Goal: Task Accomplishment & Management: Use online tool/utility

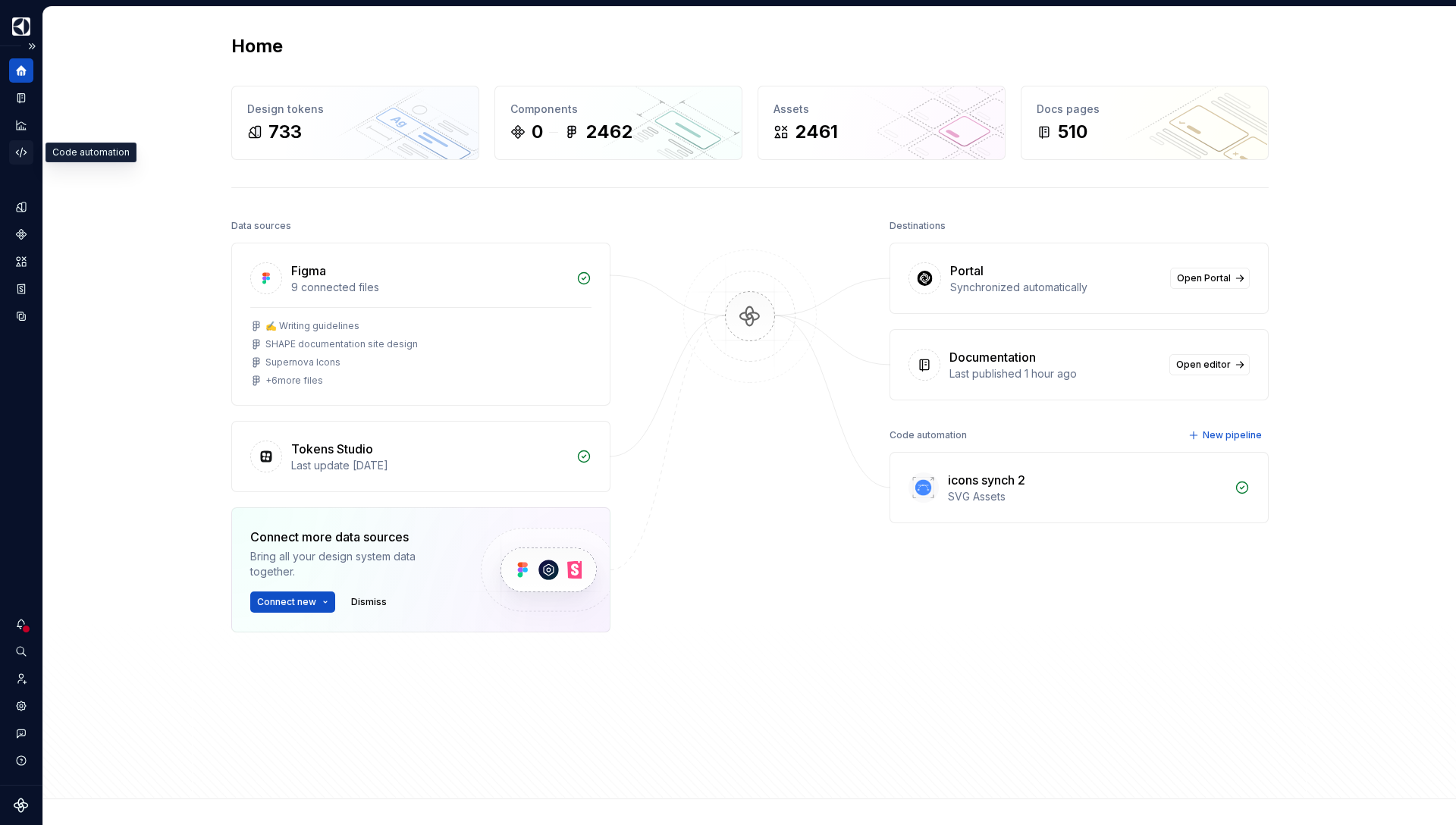
click at [23, 151] on icon "Code automation" at bounding box center [21, 152] width 14 height 14
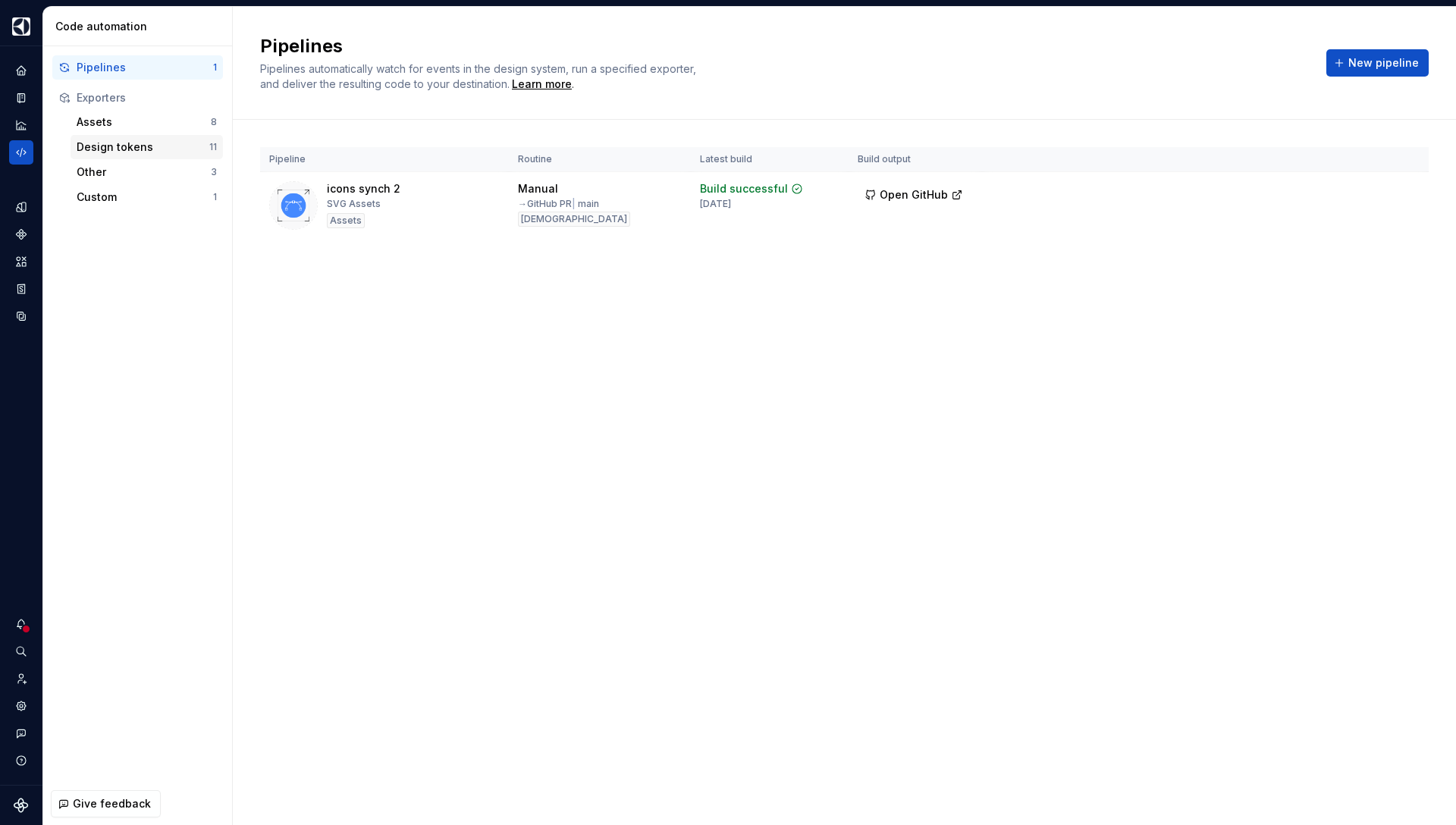
click at [138, 146] on div "Design tokens" at bounding box center [143, 147] width 133 height 15
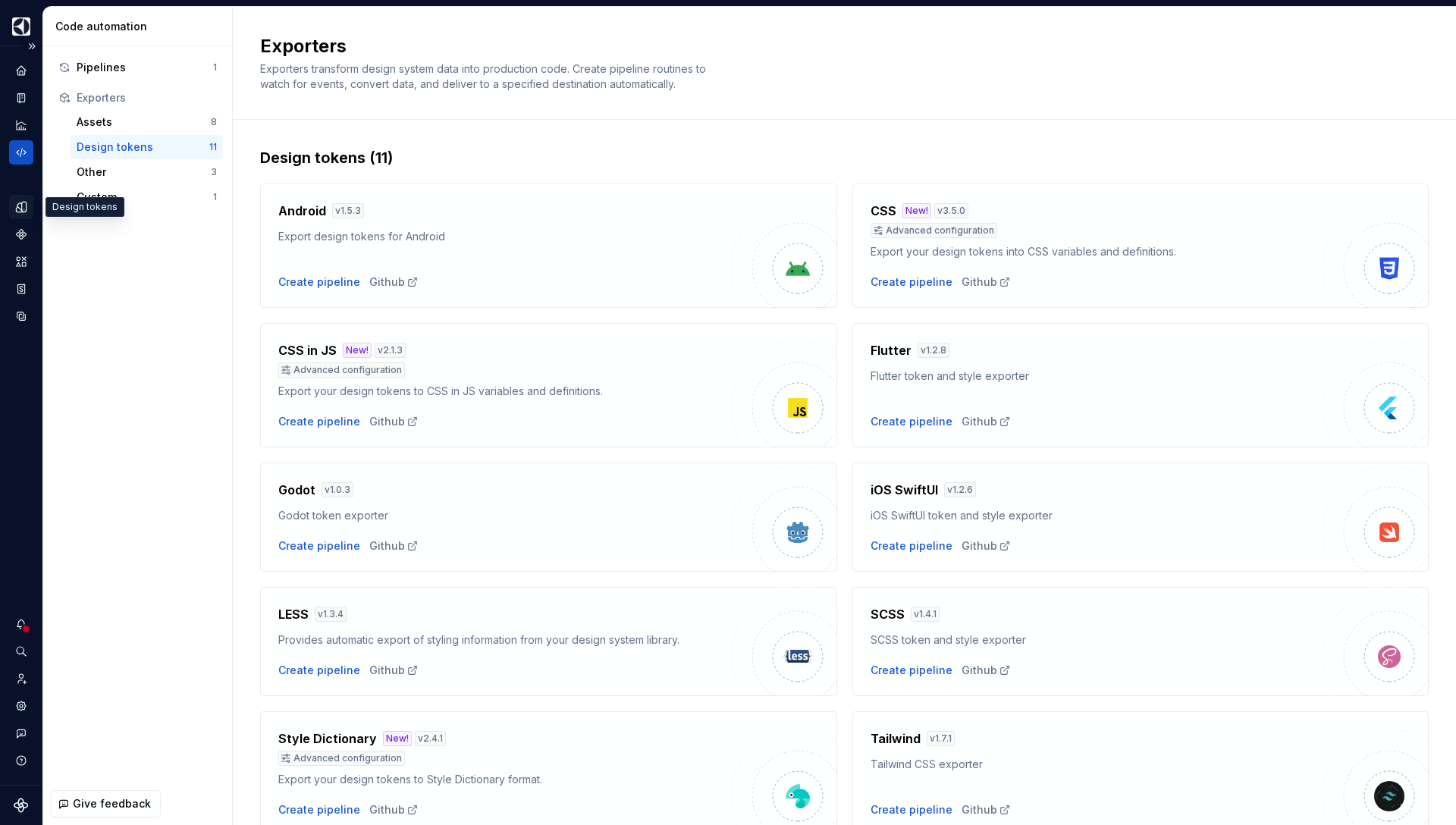
click at [19, 214] on div "Design tokens" at bounding box center [21, 207] width 24 height 24
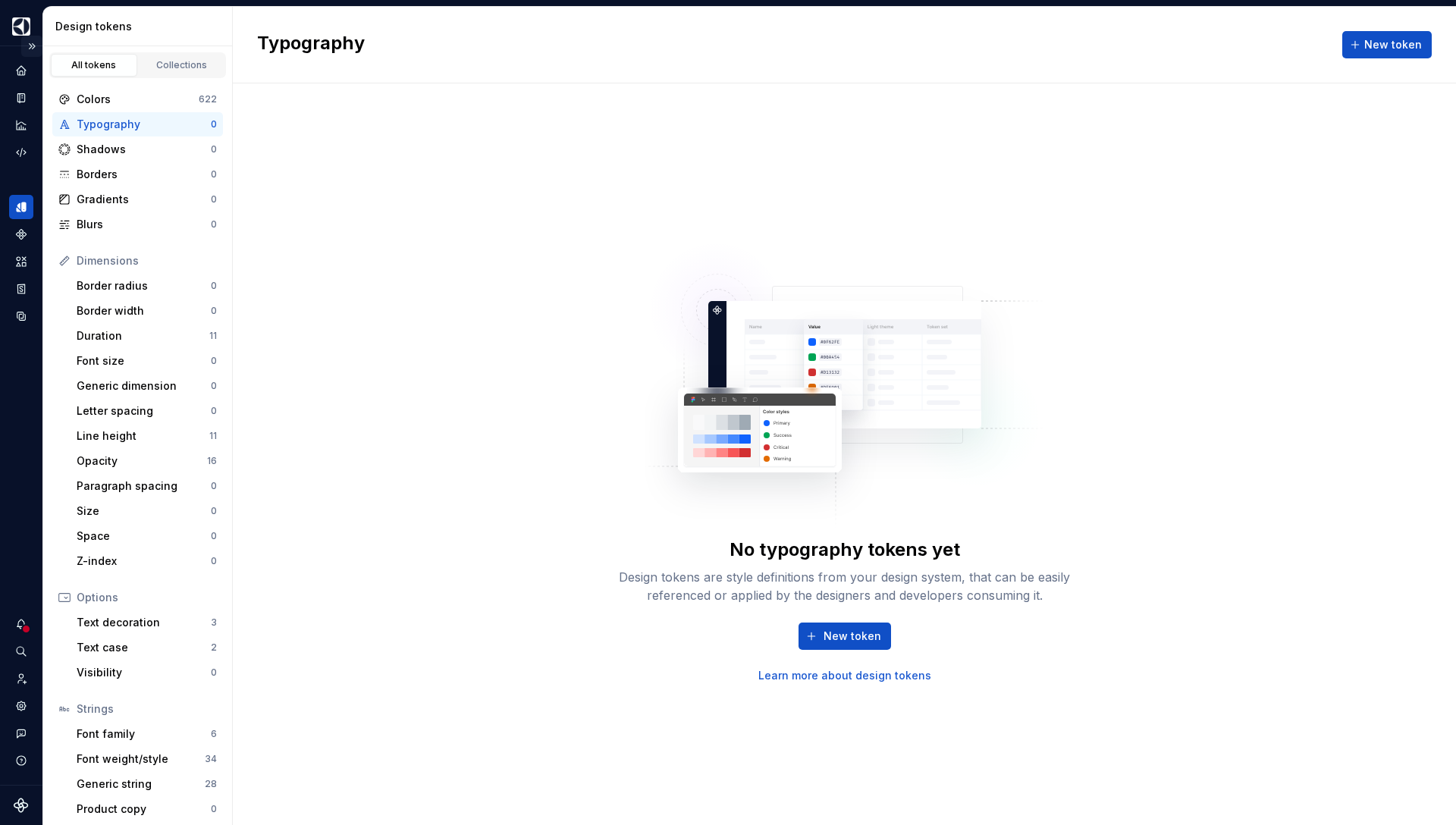
click at [35, 48] on button "Expand sidebar" at bounding box center [32, 47] width 21 height 21
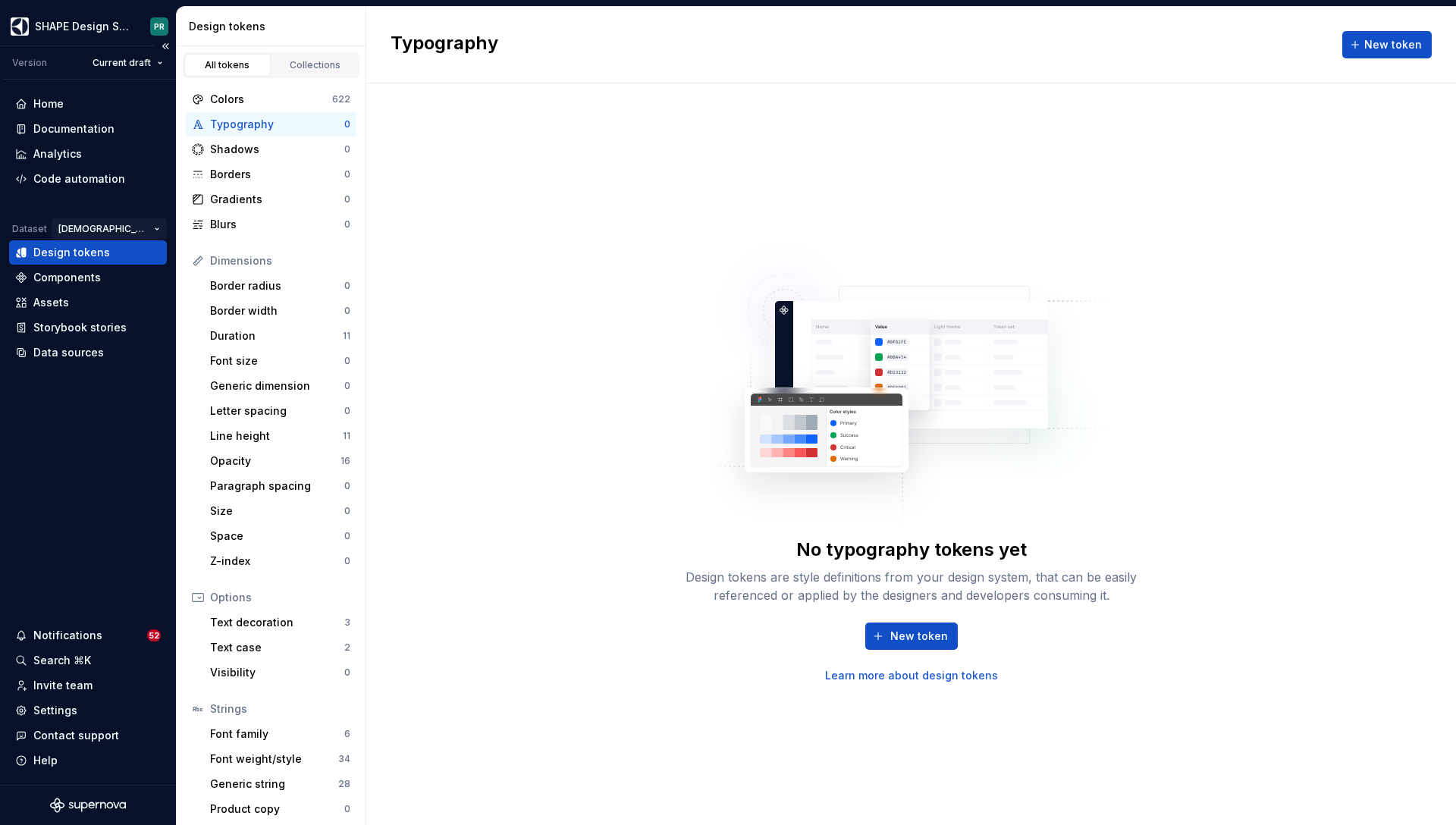
click at [134, 227] on html "SHAPE Design System PR Version Current draft Home Documentation Analytics Code …" at bounding box center [728, 412] width 1456 height 825
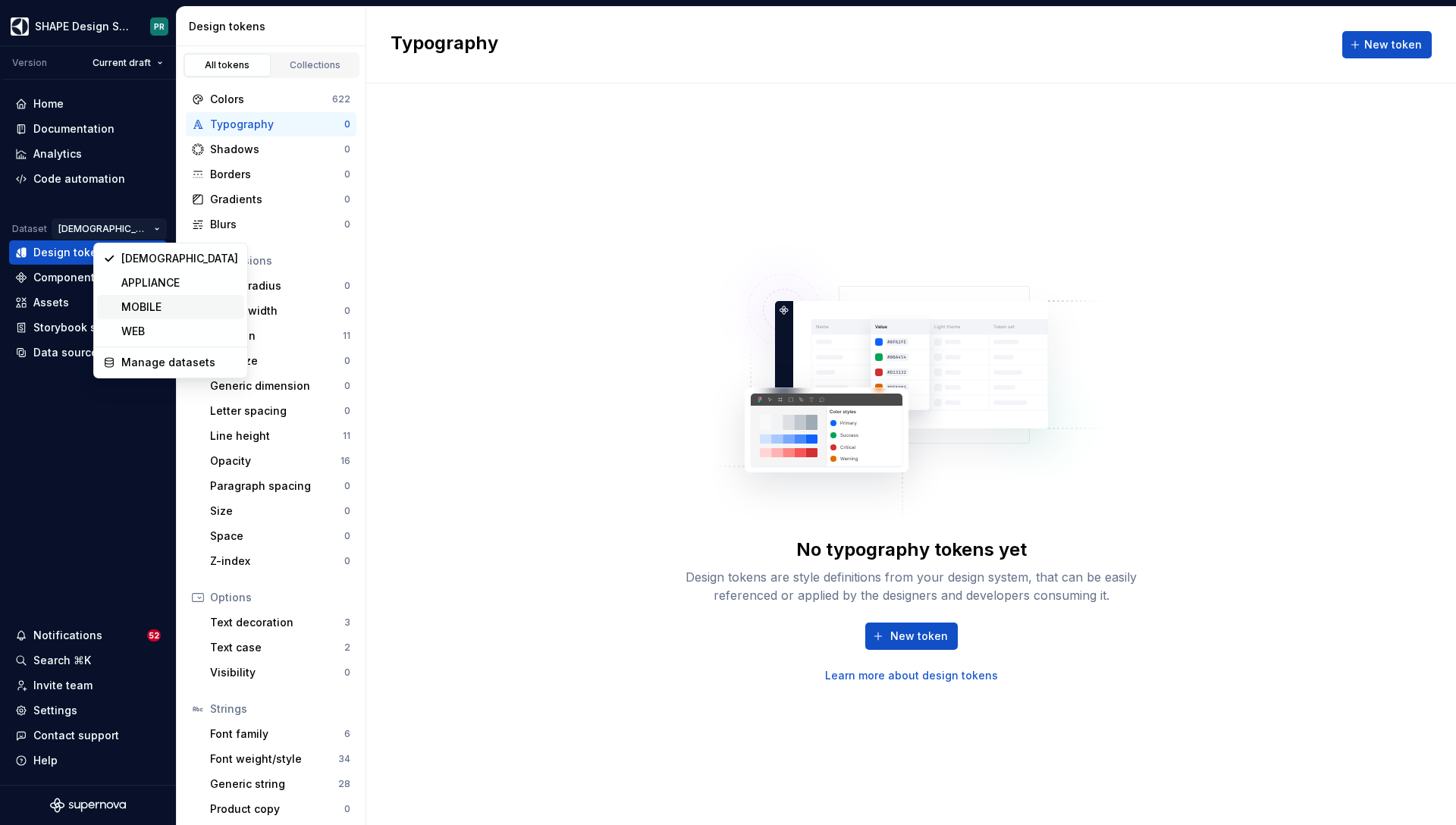
click at [152, 307] on div "MOBILE" at bounding box center [180, 307] width 117 height 15
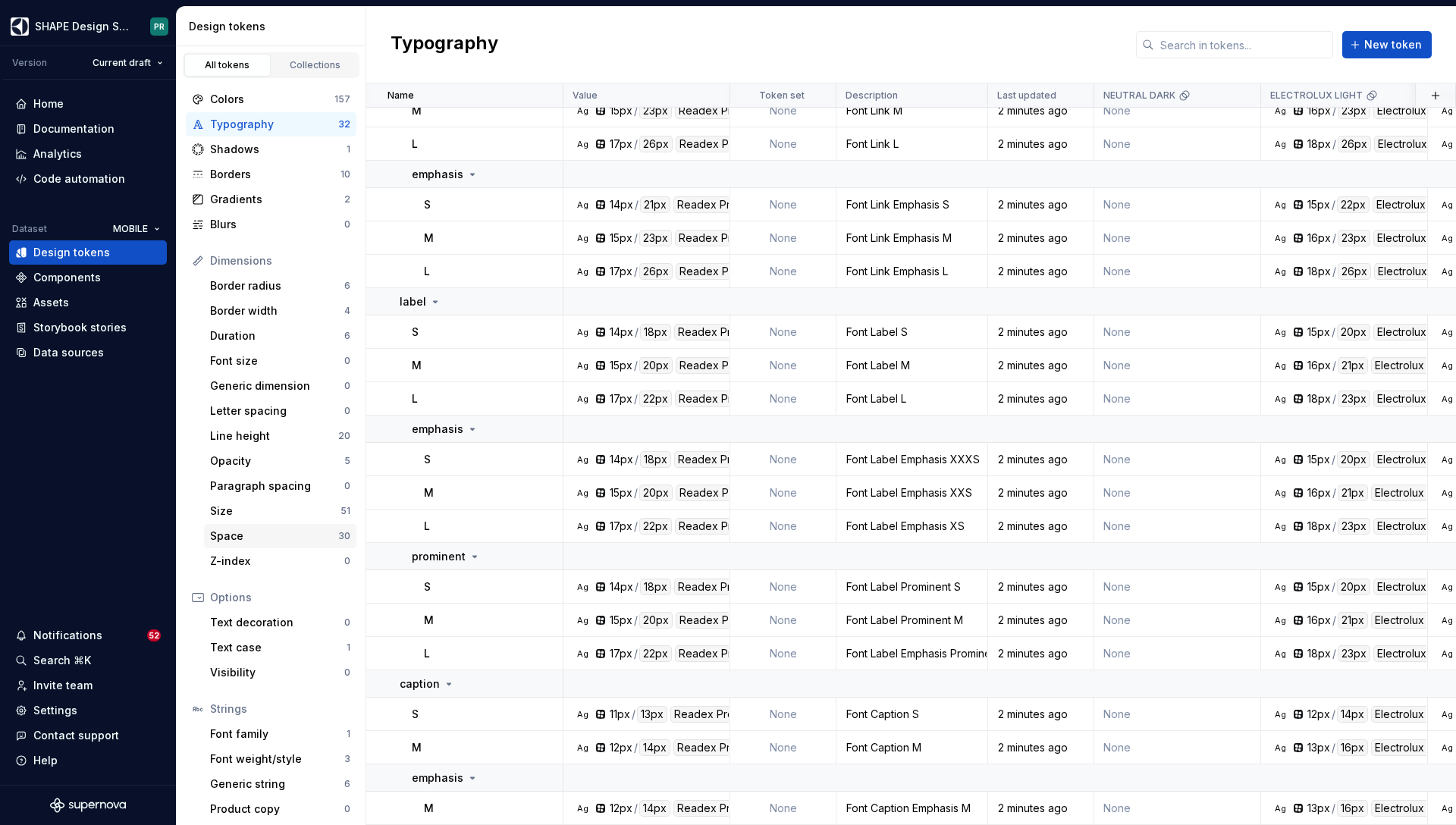
click at [284, 524] on div "Space 30" at bounding box center [280, 536] width 152 height 24
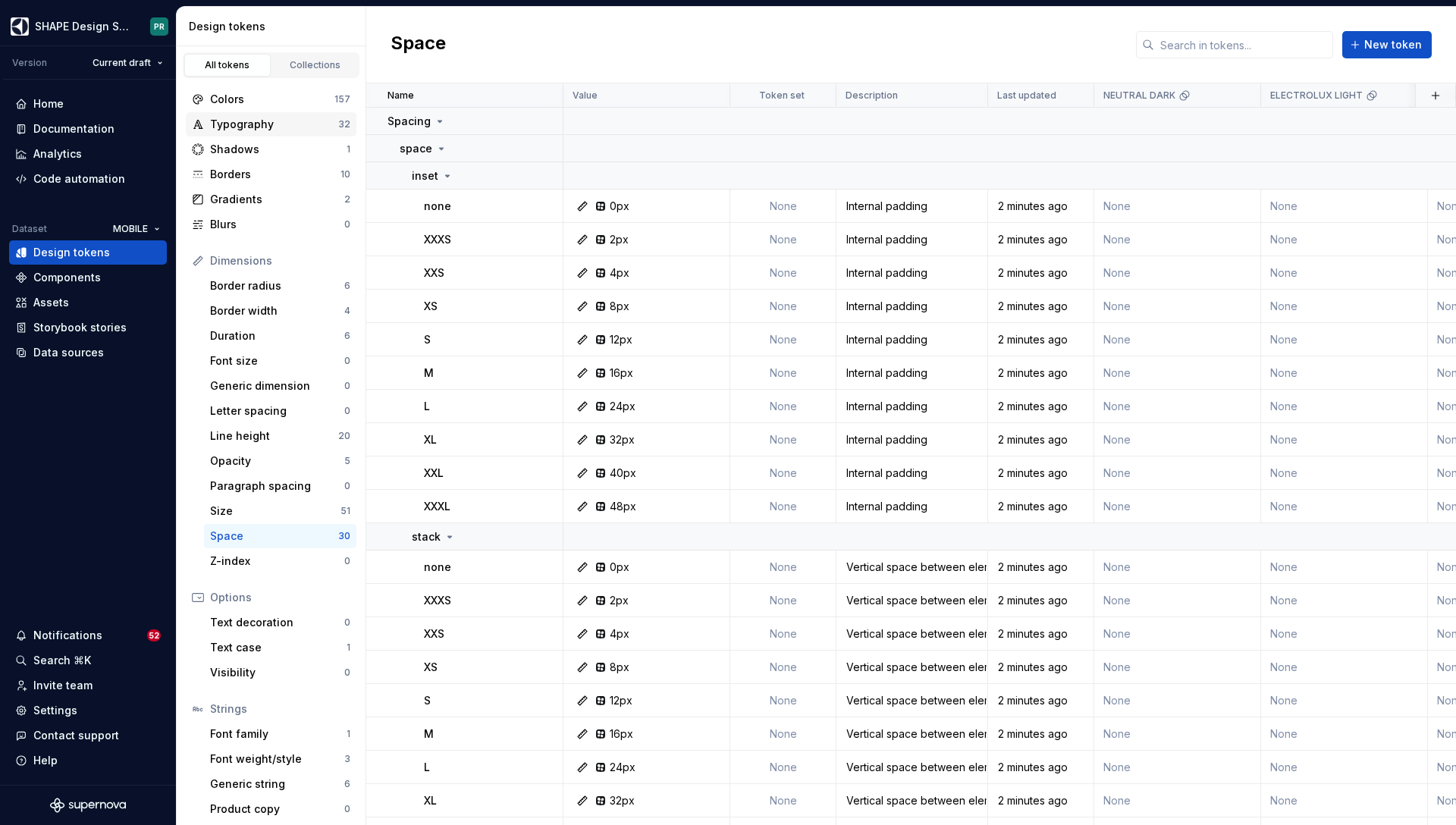
click at [278, 125] on div "Typography" at bounding box center [275, 125] width 128 height 15
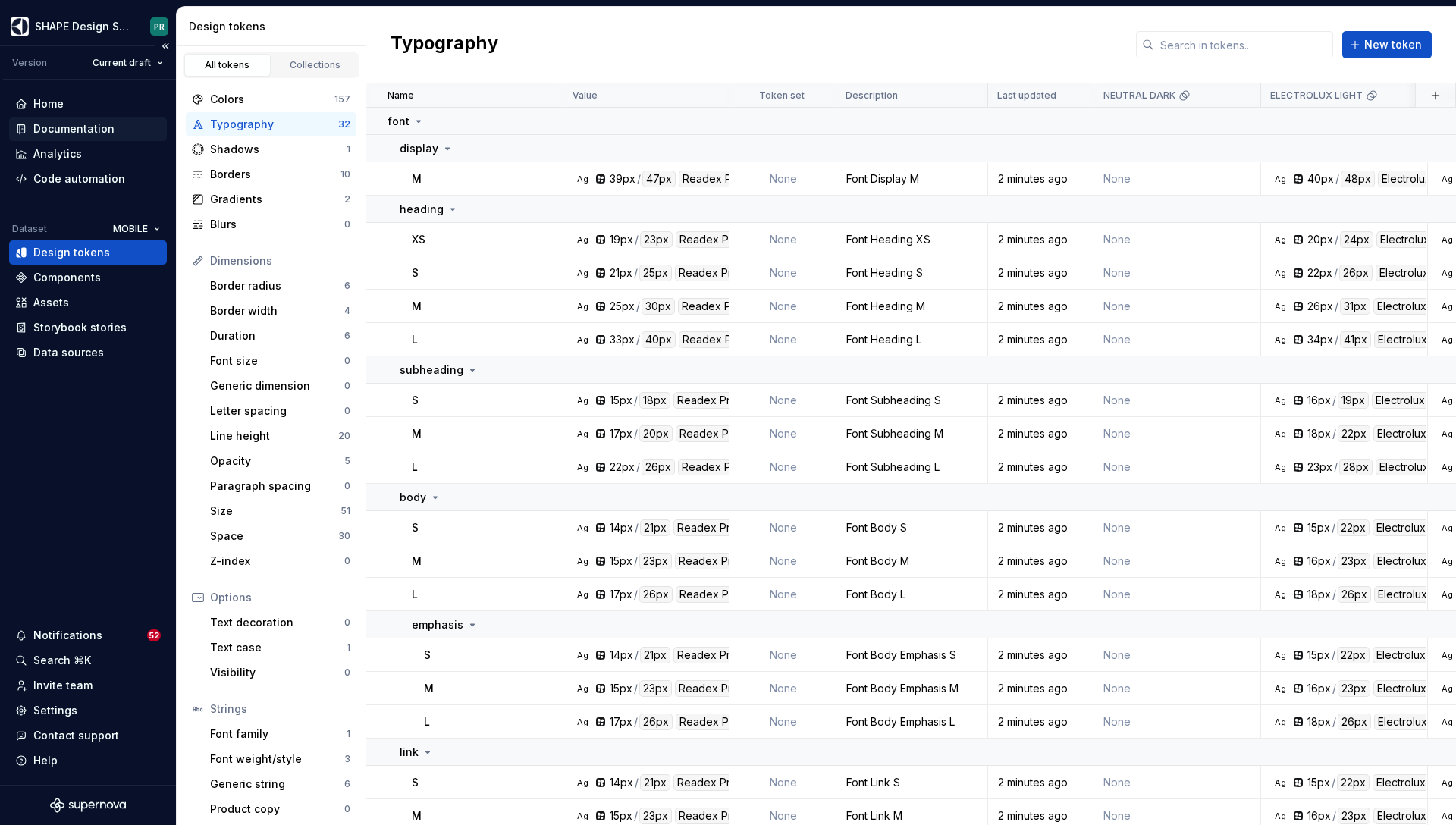
click at [67, 123] on div "Documentation" at bounding box center [74, 129] width 81 height 15
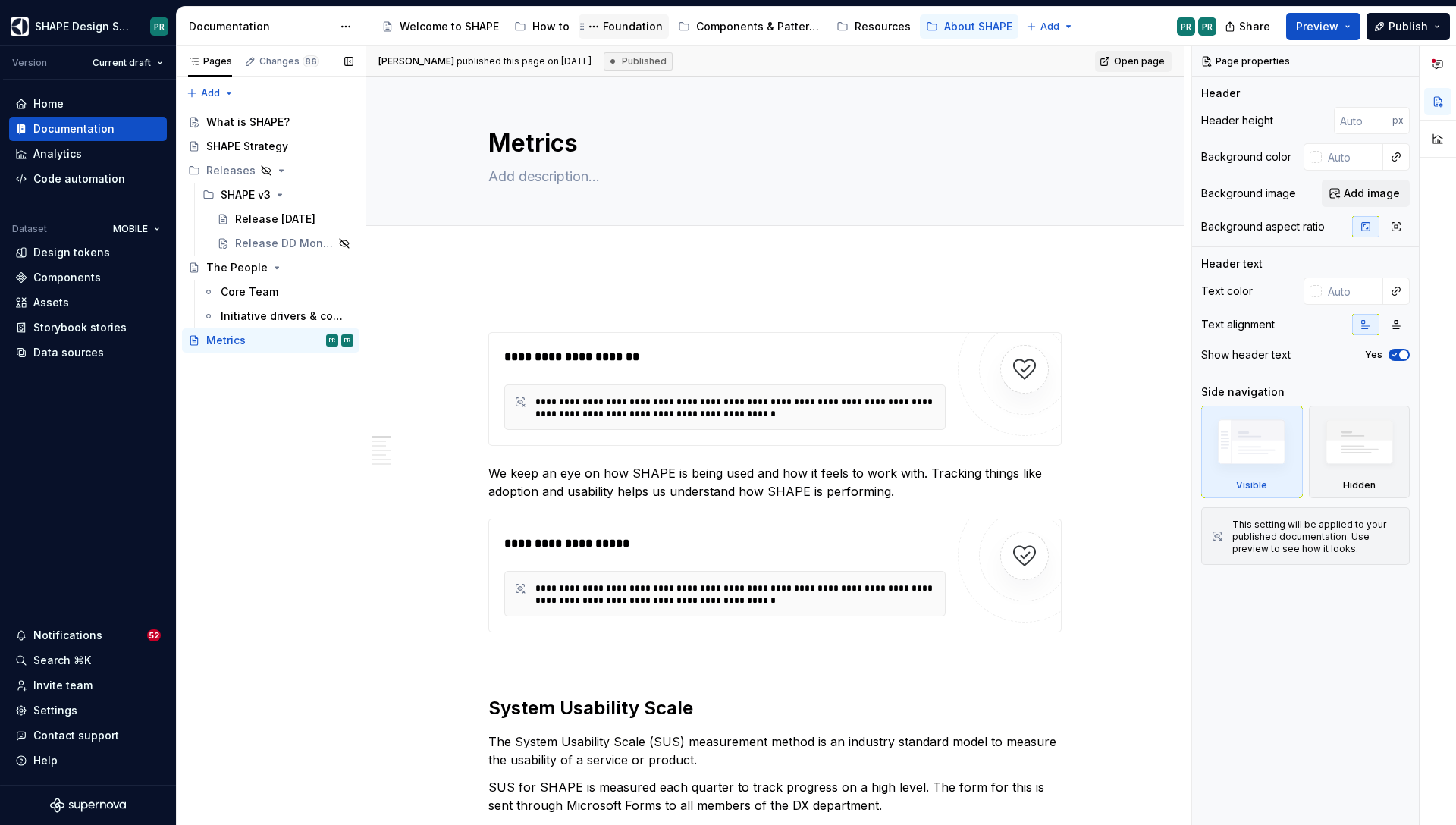
click at [628, 25] on div "Foundation" at bounding box center [632, 27] width 60 height 15
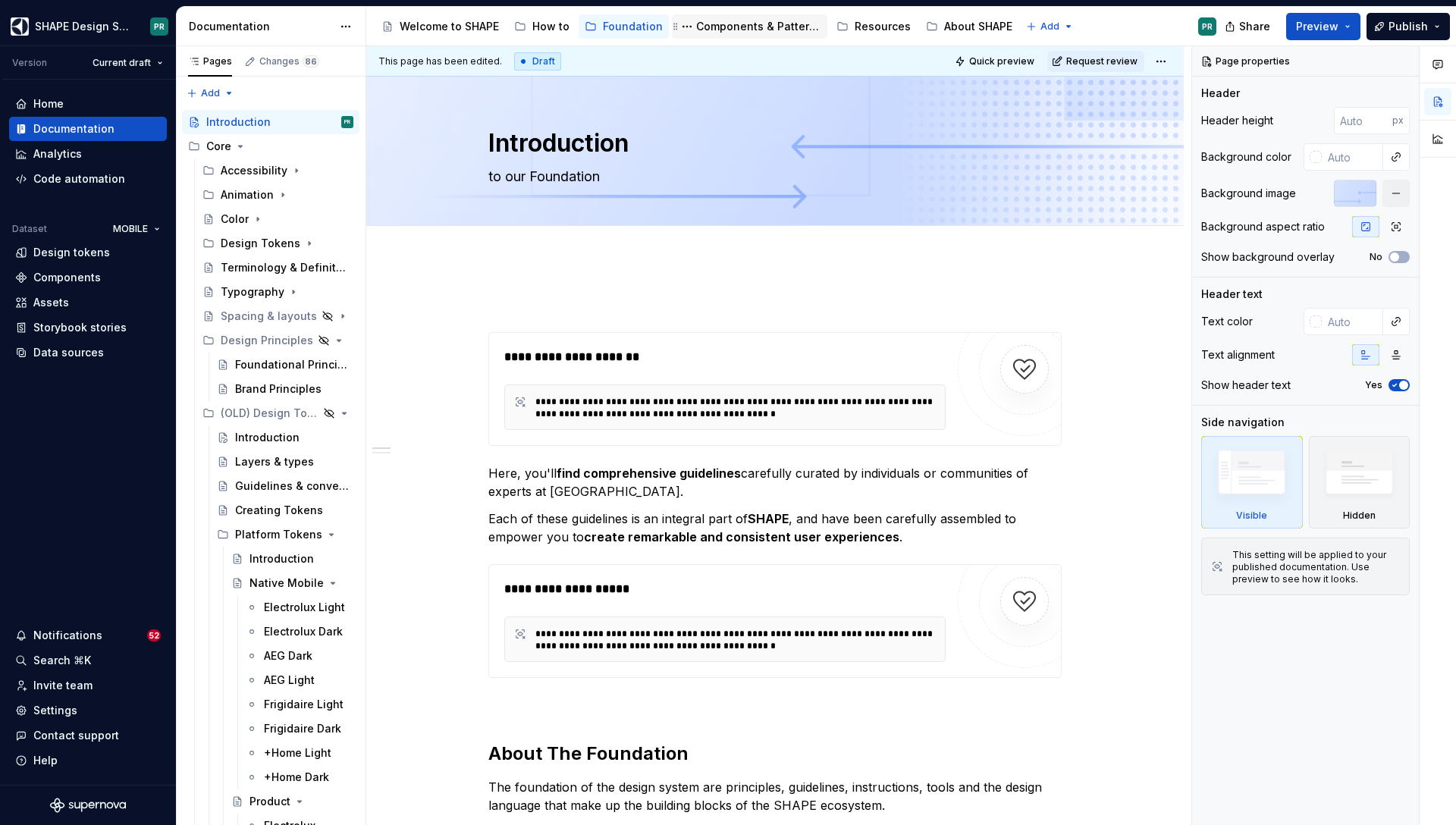
click at [744, 16] on div "Components & Patterns" at bounding box center [749, 27] width 155 height 24
click at [743, 28] on div "Components & Patterns" at bounding box center [759, 27] width 125 height 15
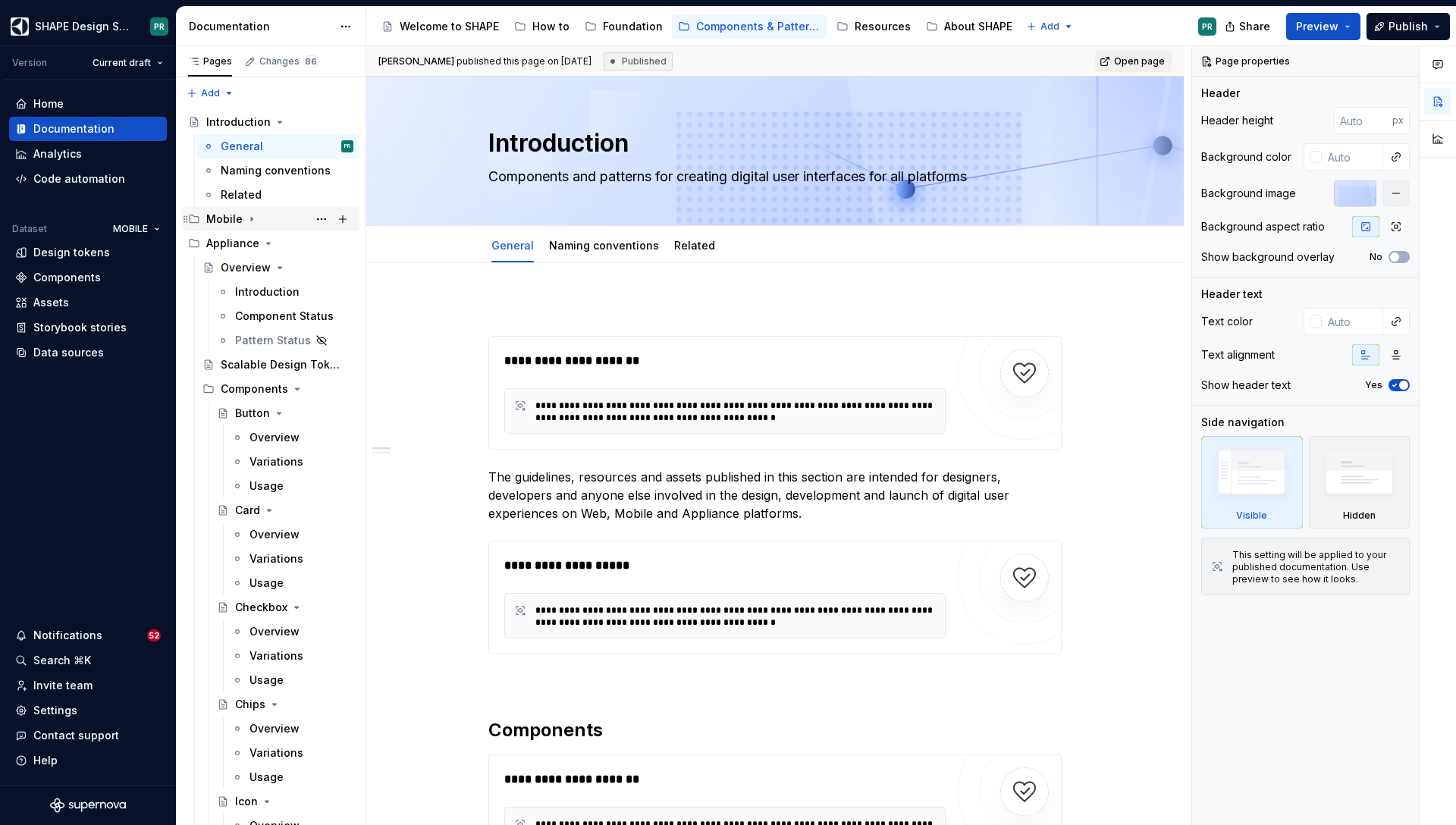
click at [250, 213] on icon "Page tree" at bounding box center [252, 219] width 12 height 12
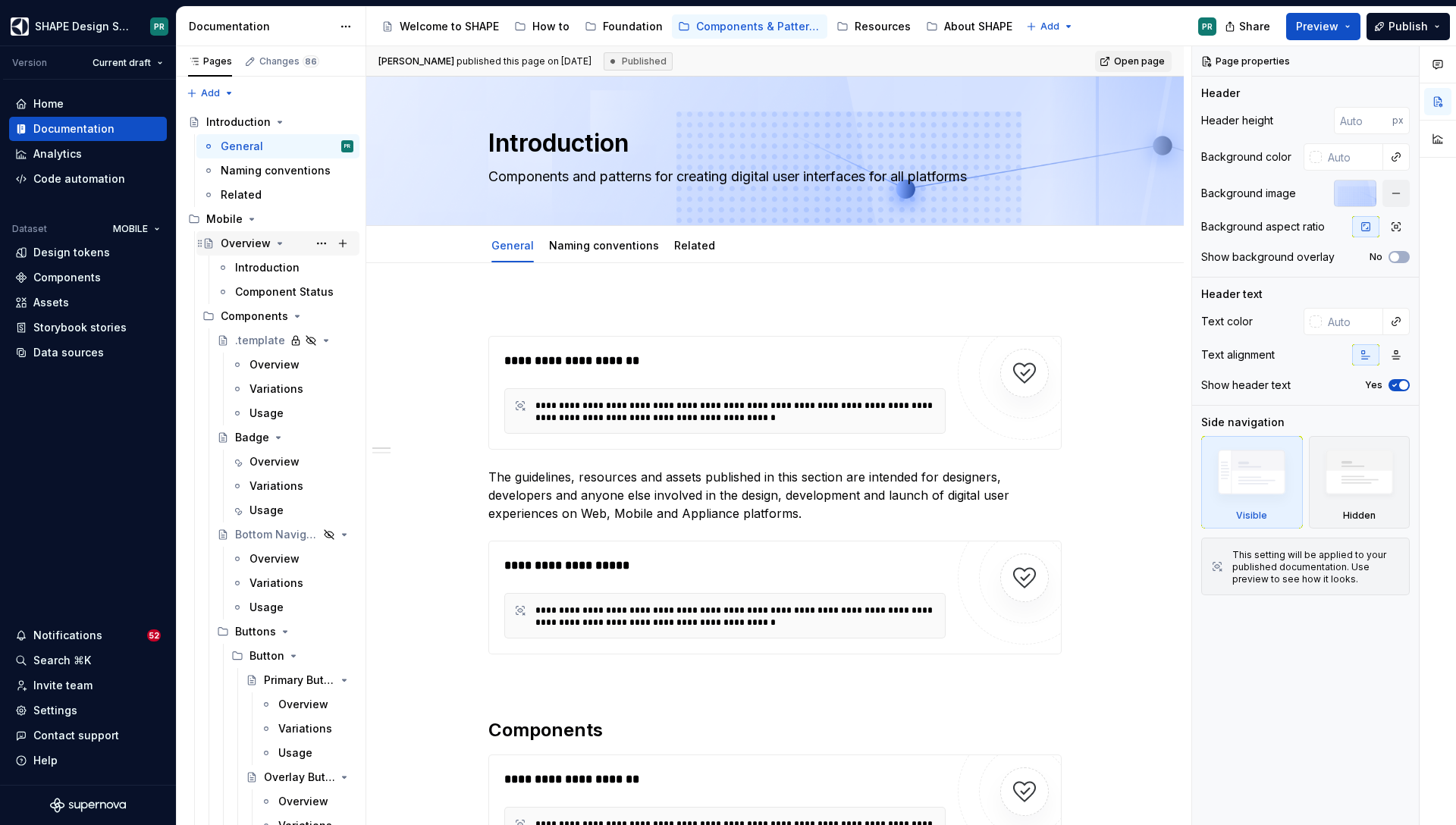
click at [281, 242] on icon "Page tree" at bounding box center [280, 243] width 12 height 12
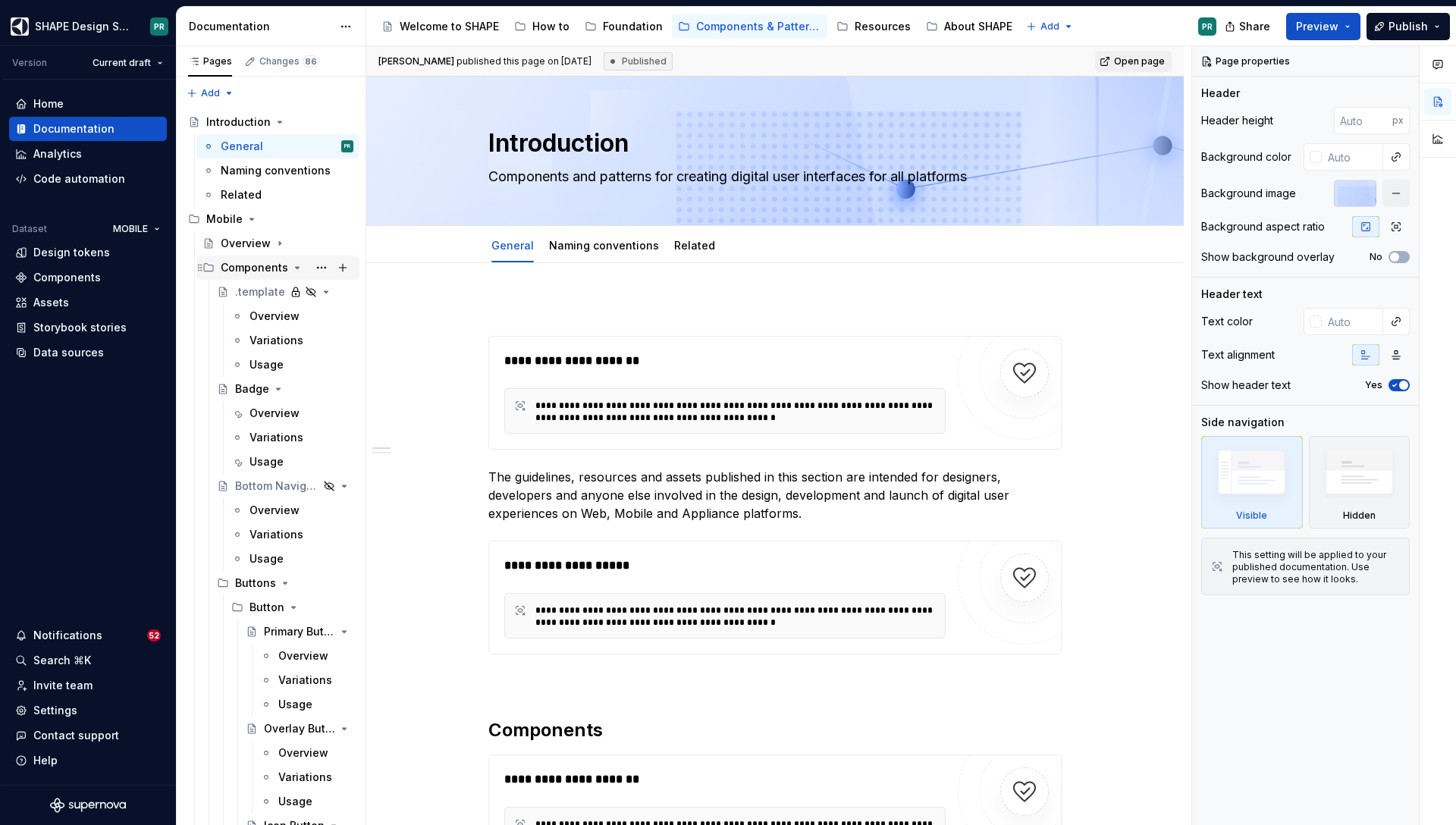
click at [296, 268] on icon "Page tree" at bounding box center [297, 268] width 4 height 2
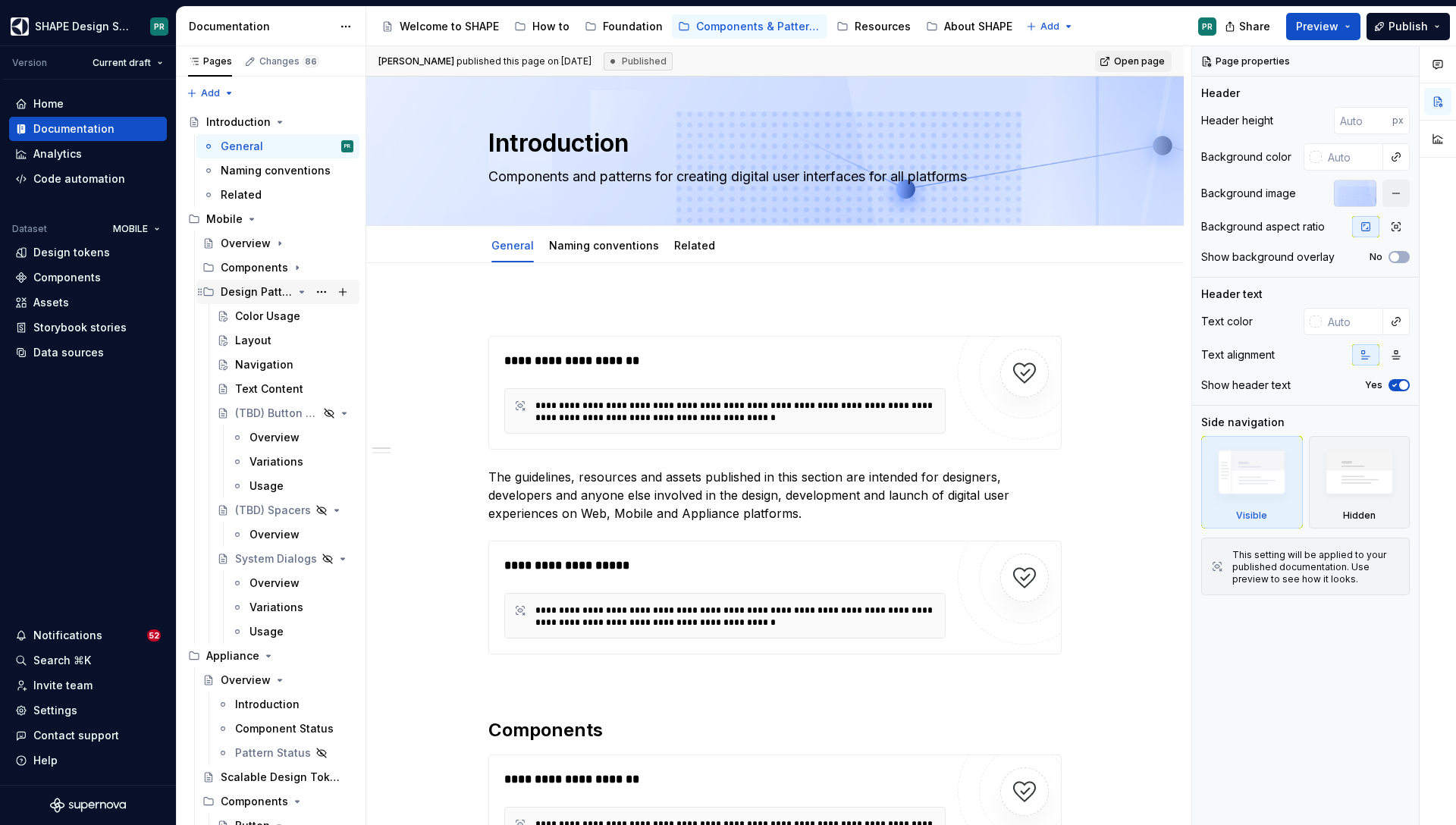
click at [300, 287] on icon "Page tree" at bounding box center [302, 292] width 12 height 12
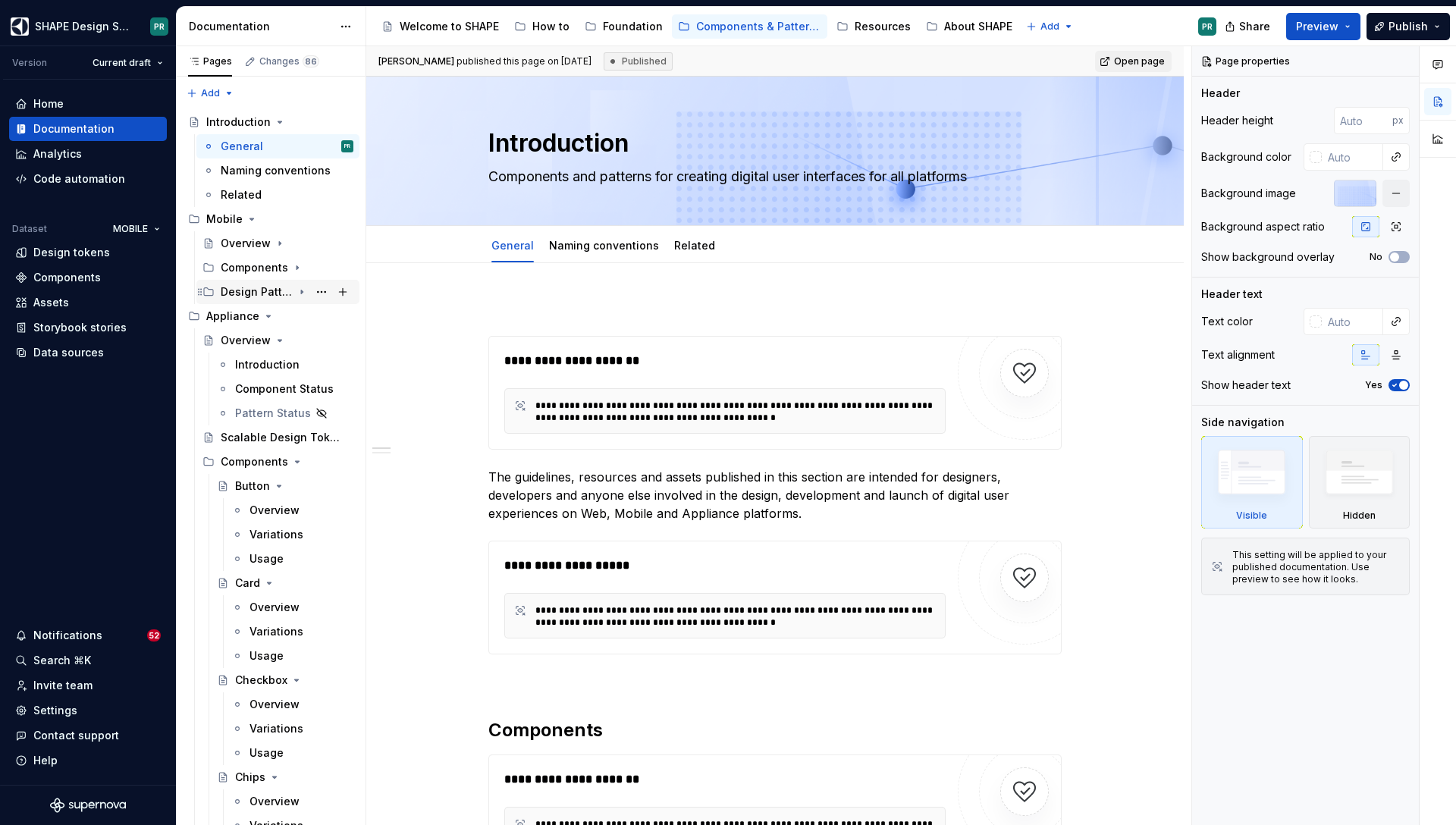
click at [299, 290] on icon "Page tree" at bounding box center [302, 292] width 12 height 12
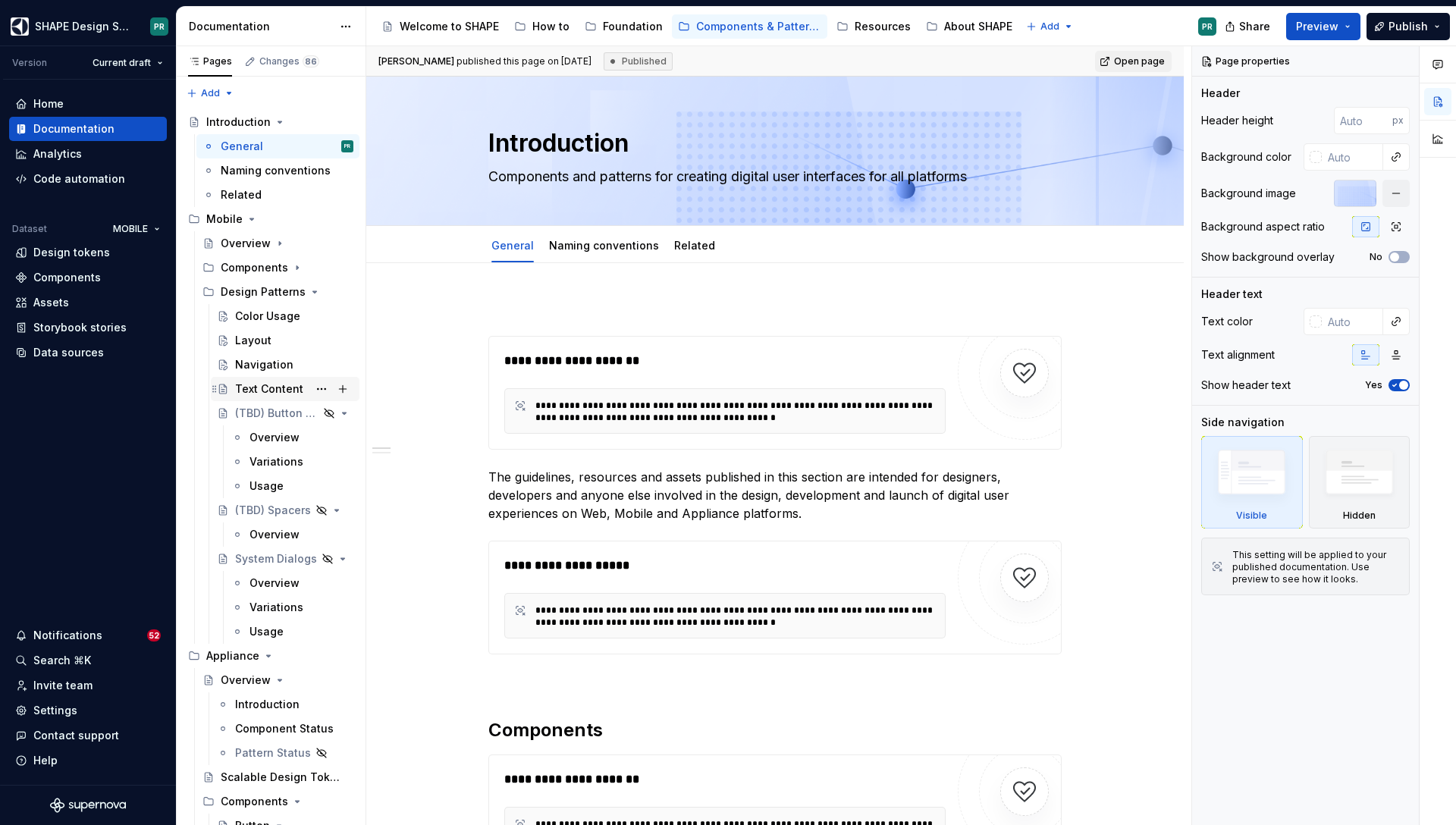
click at [274, 388] on div "Text Content" at bounding box center [268, 389] width 68 height 15
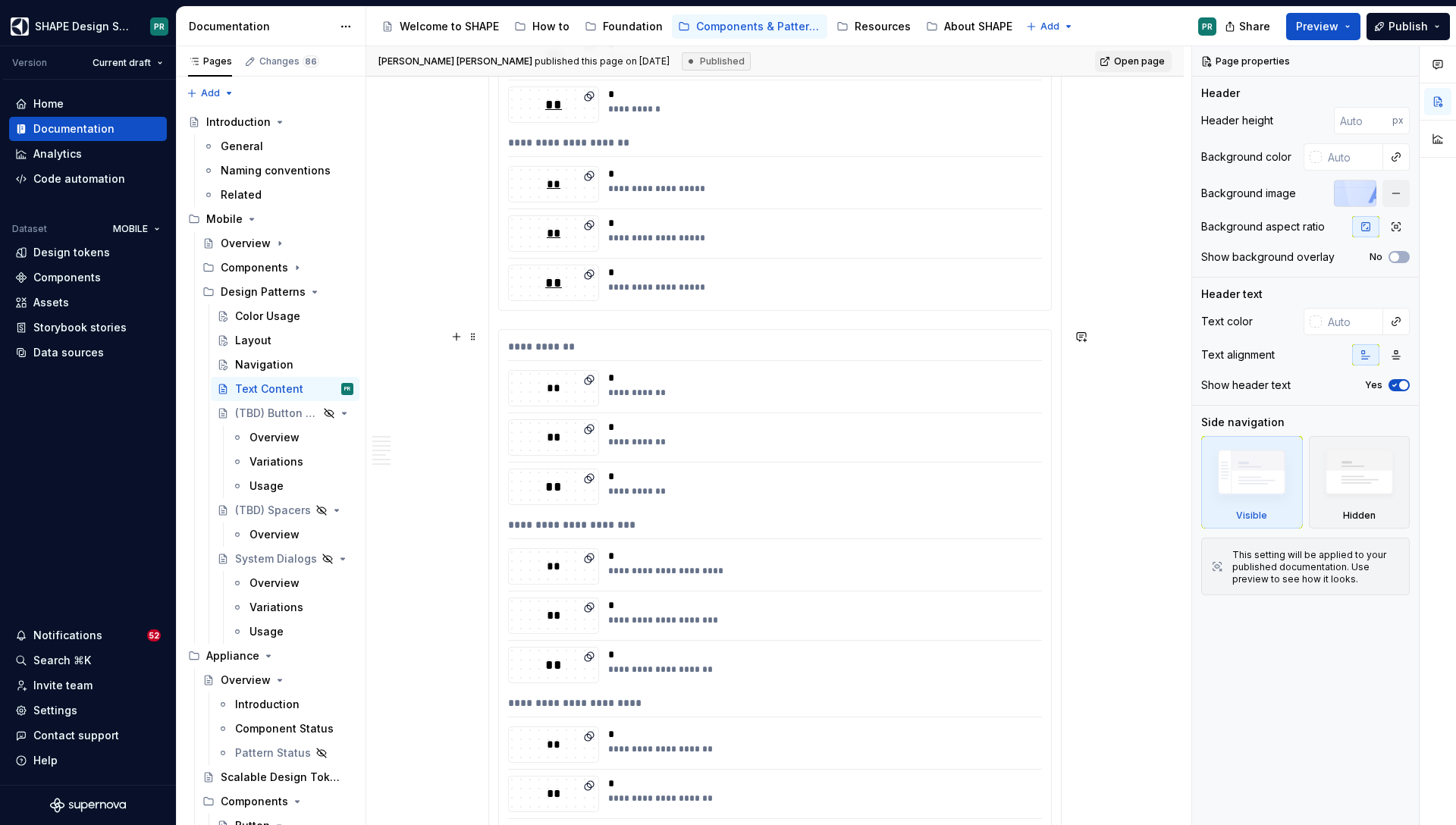
scroll to position [3936, 0]
click at [1406, 19] on span "Publish" at bounding box center [1409, 27] width 40 height 15
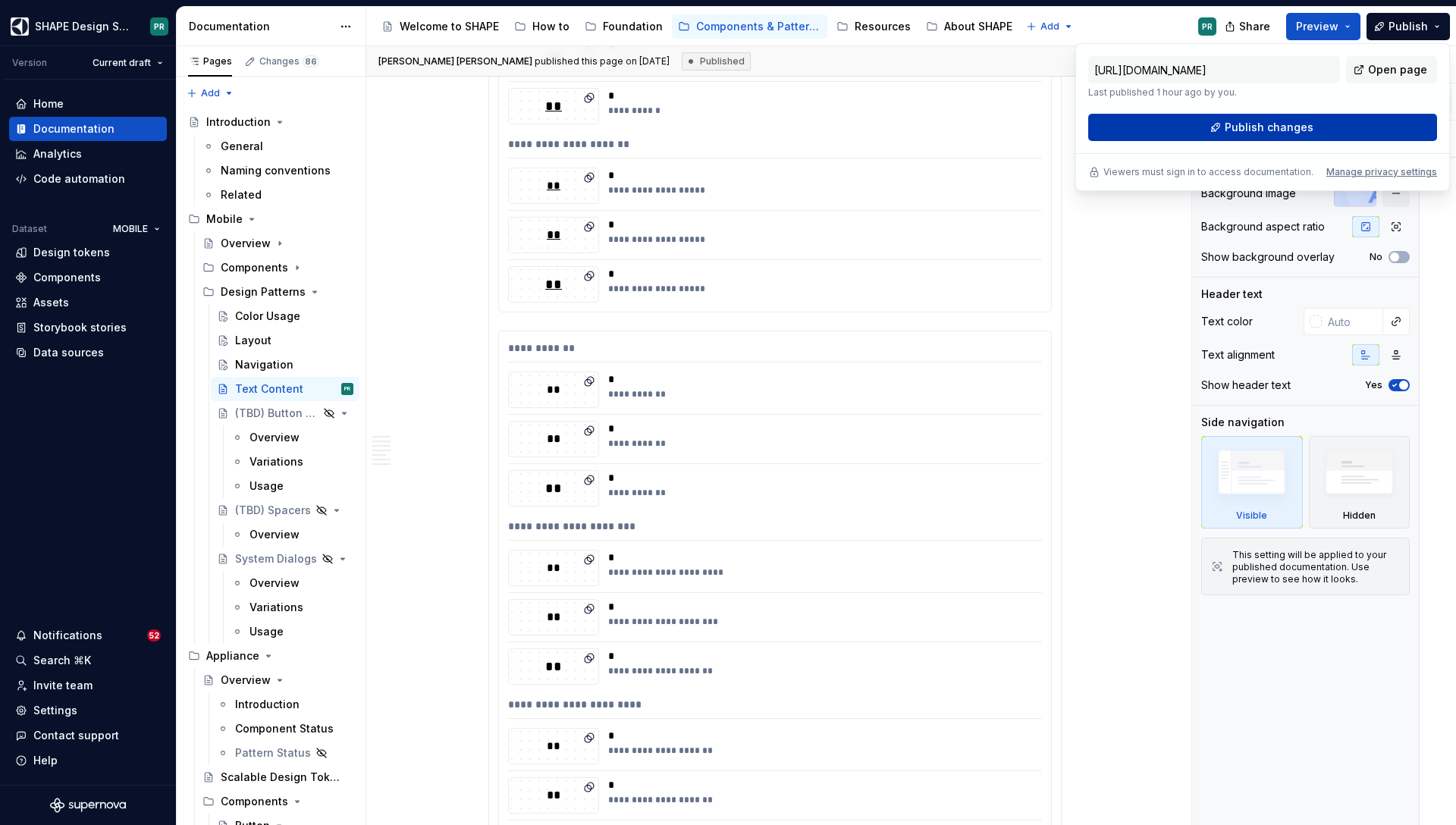
click at [1269, 124] on span "Publish changes" at bounding box center [1269, 128] width 89 height 15
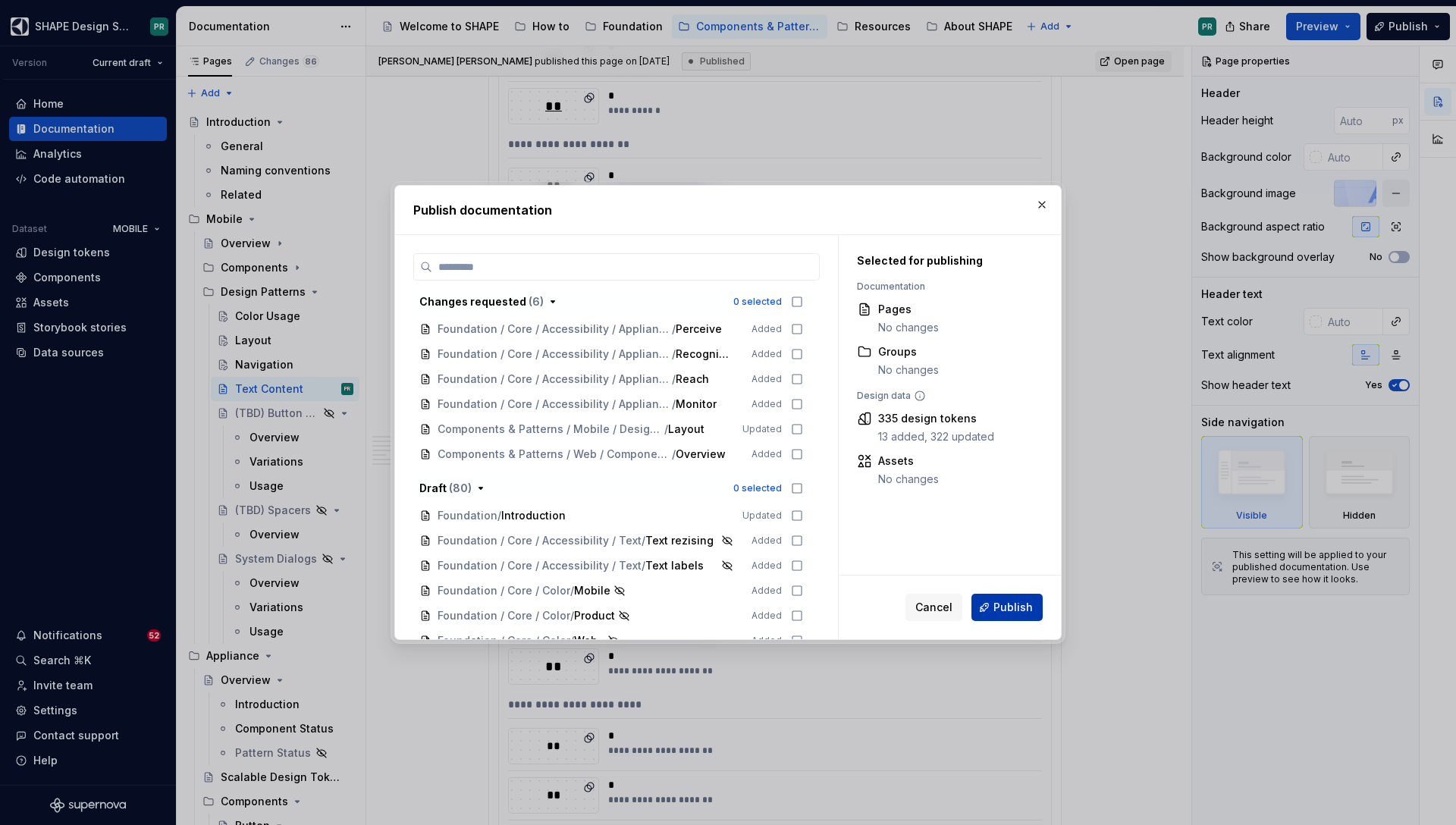
click at [1021, 604] on span "Publish" at bounding box center [1013, 607] width 40 height 15
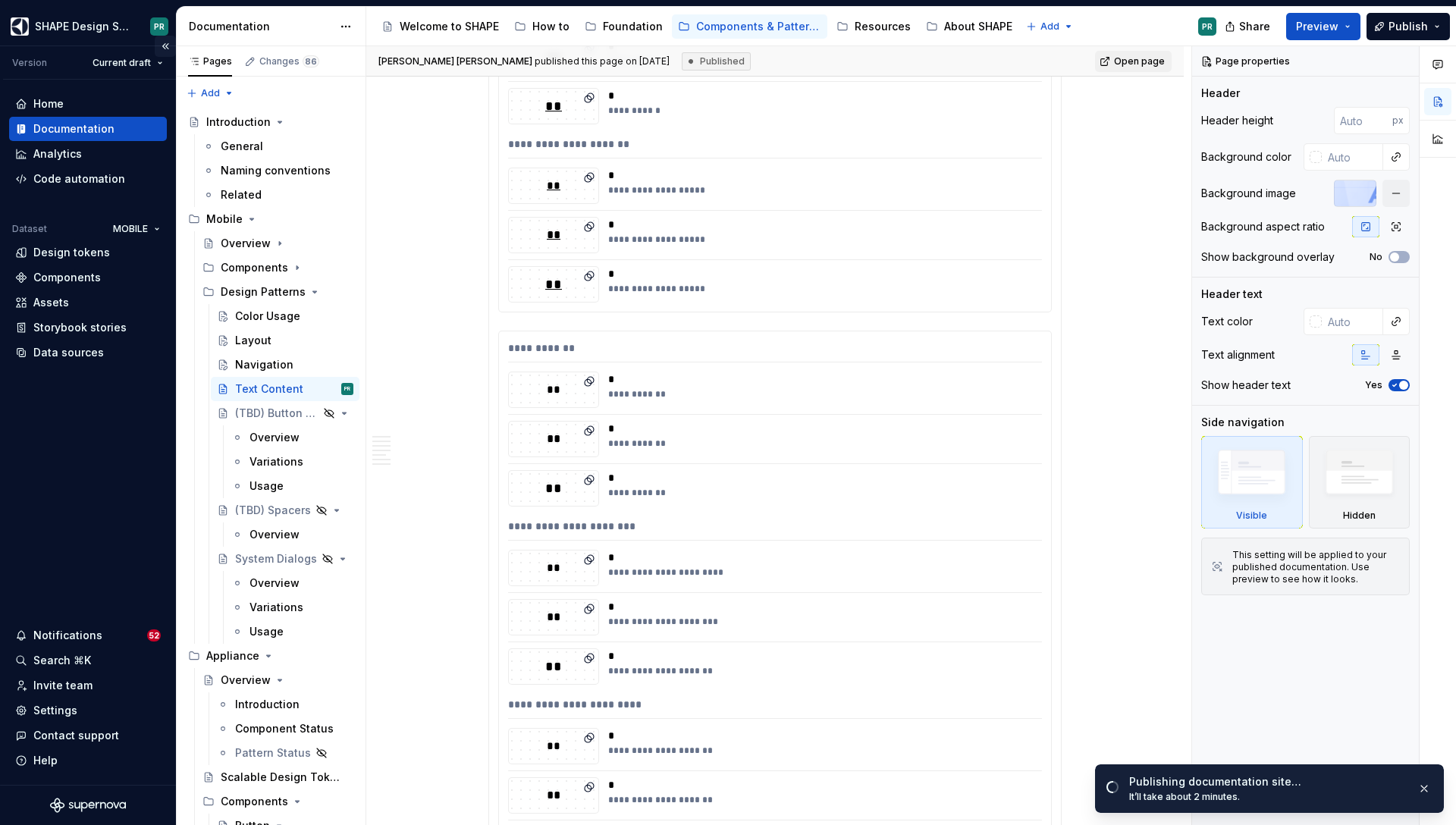
click at [170, 45] on button "Collapse sidebar" at bounding box center [165, 47] width 21 height 21
type textarea "*"
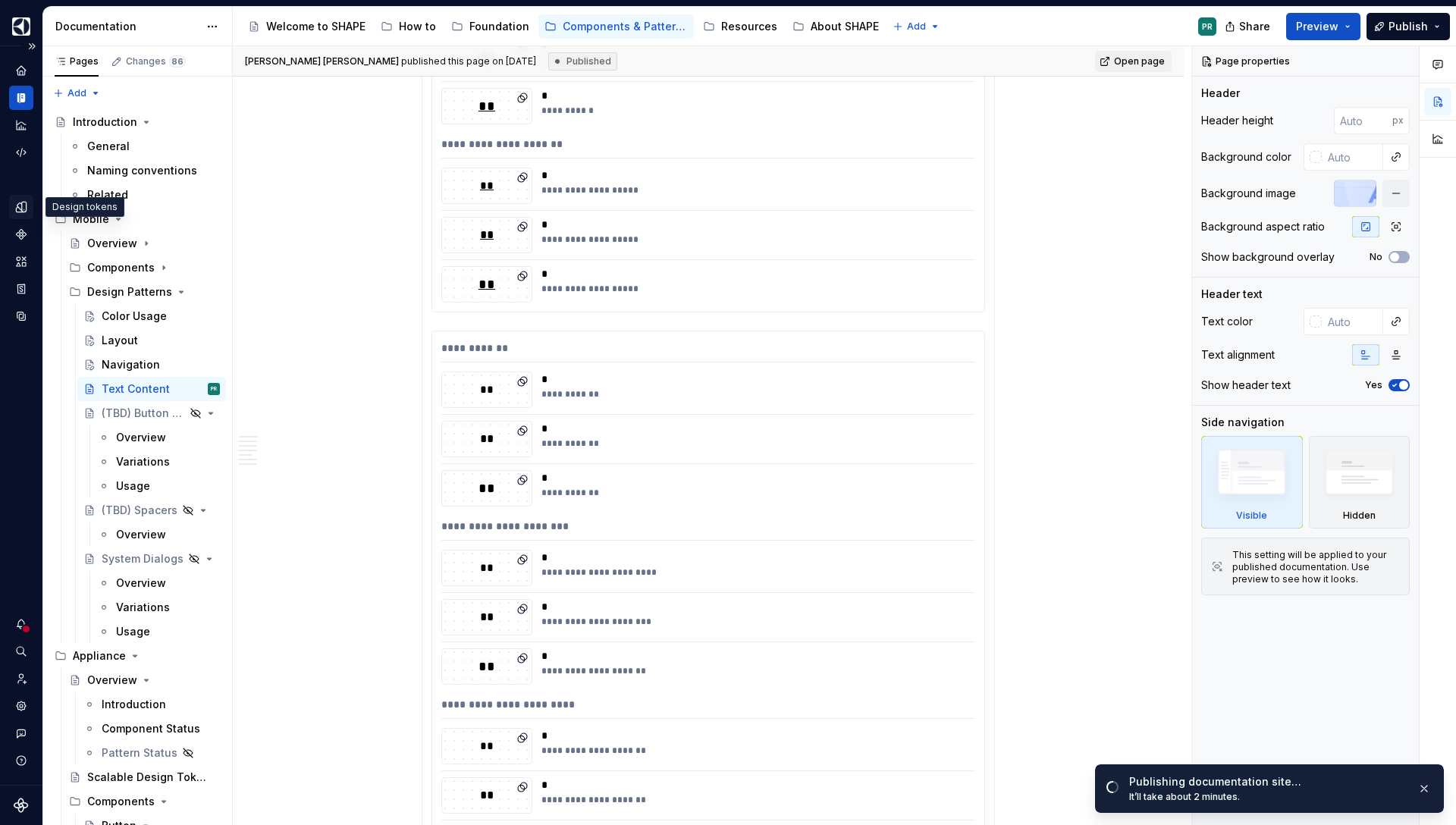
click at [19, 206] on icon "Design tokens" at bounding box center [21, 207] width 14 height 14
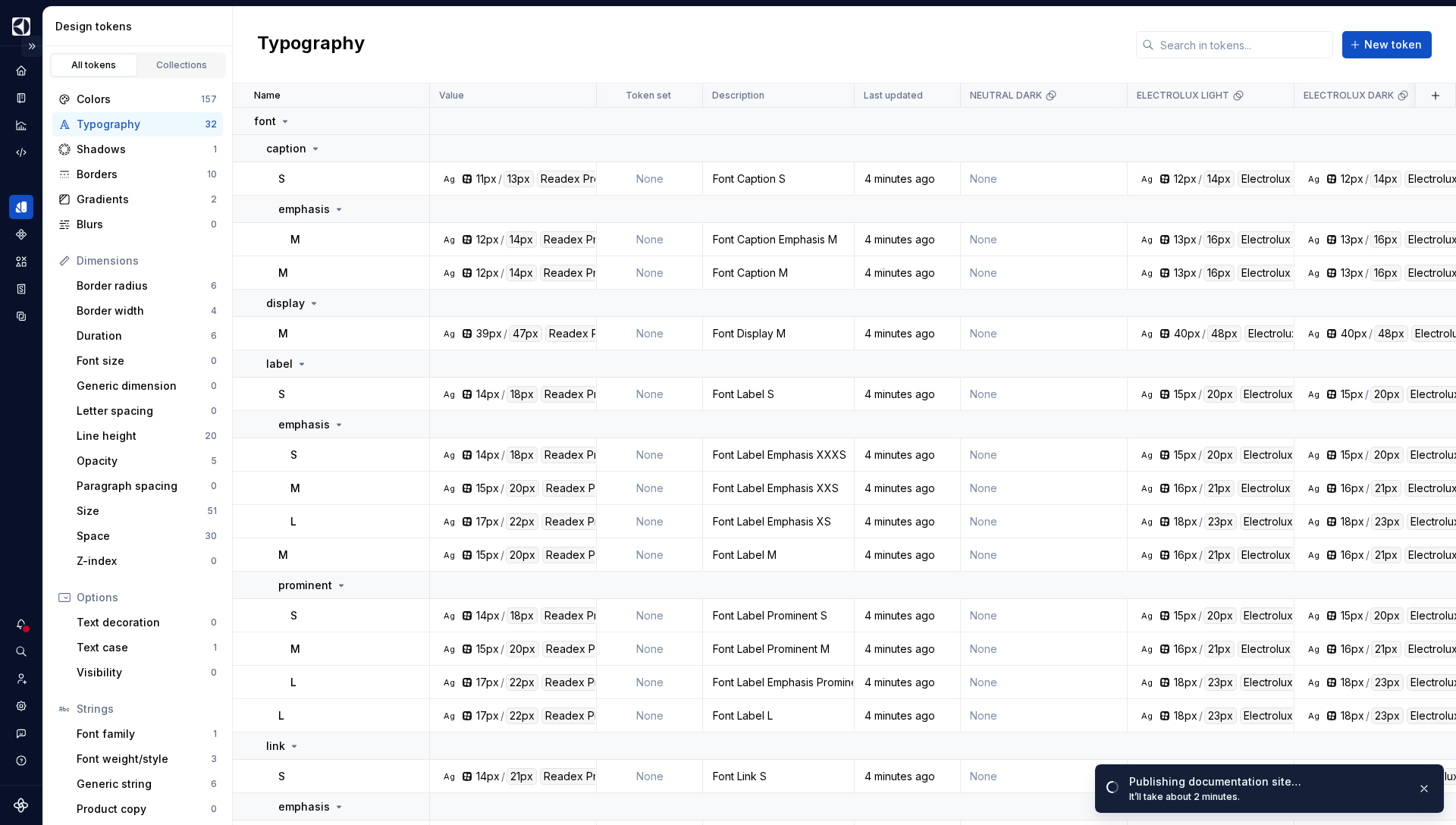
click at [34, 46] on button "Expand sidebar" at bounding box center [32, 47] width 21 height 21
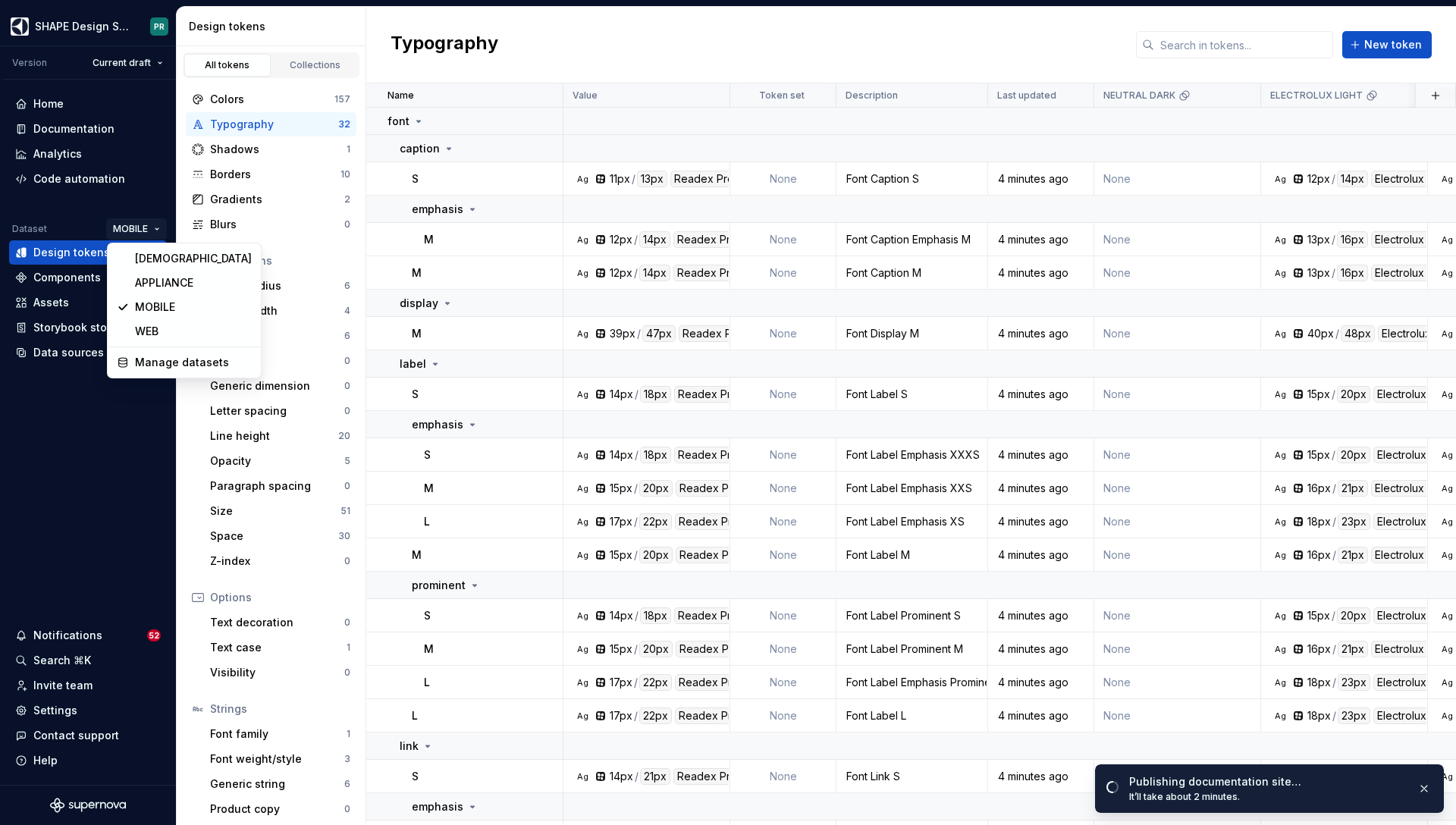
click at [138, 229] on html "SHAPE Design System PR Version Current draft Home Documentation Analytics Code …" at bounding box center [728, 412] width 1456 height 825
click at [187, 283] on div "APPLIANCE" at bounding box center [193, 283] width 117 height 15
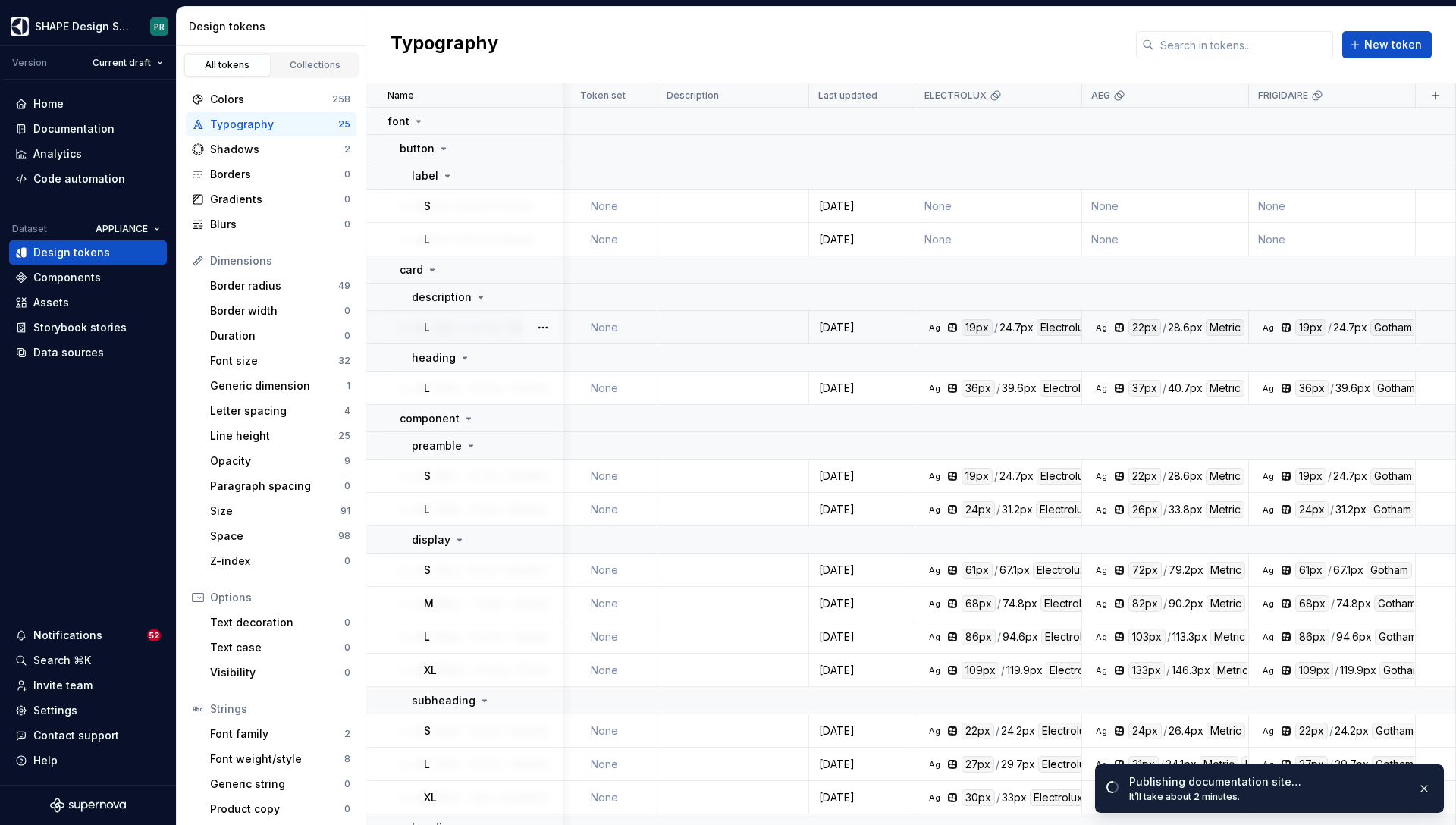
scroll to position [0, 179]
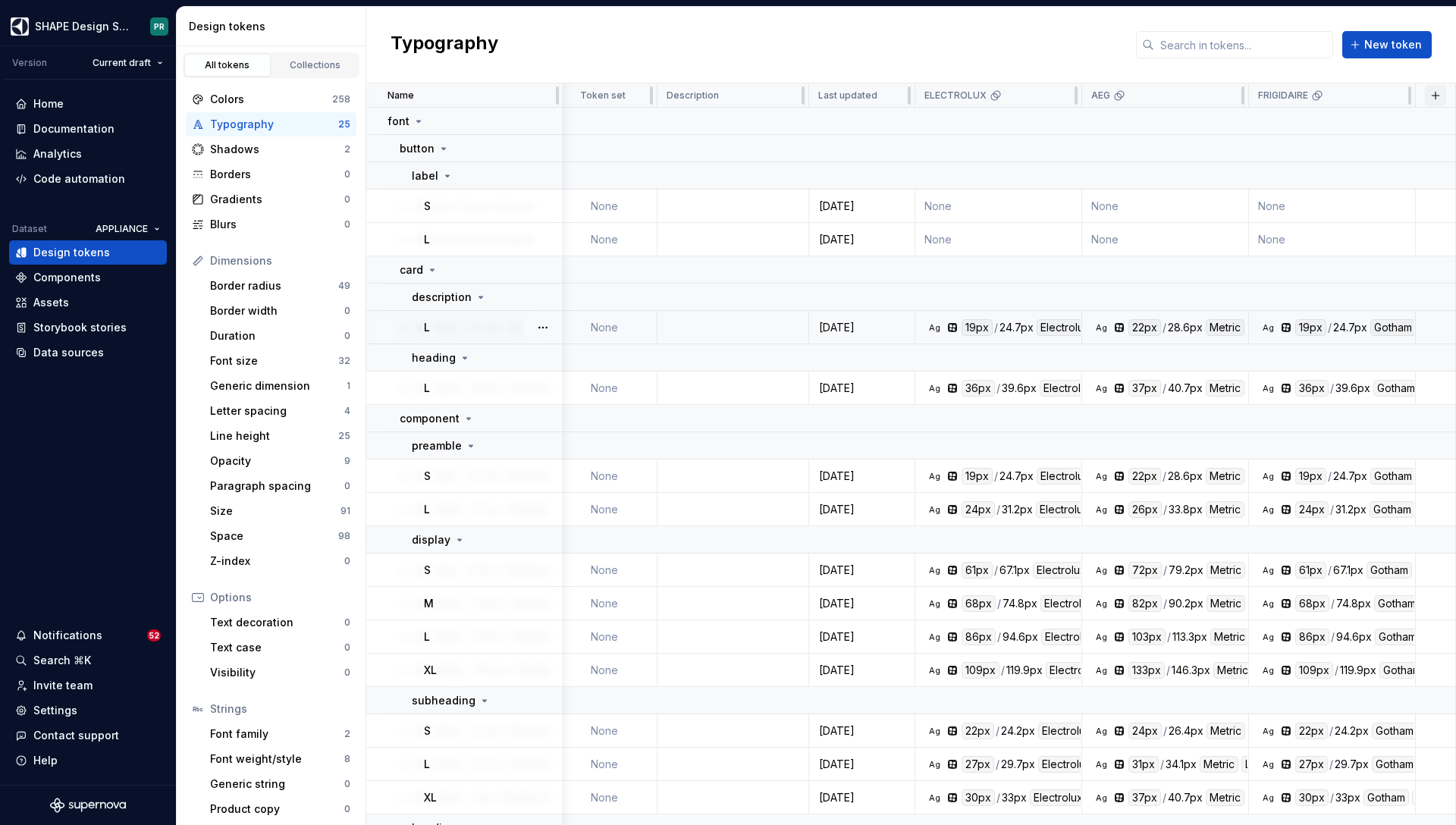
click at [1436, 93] on button "button" at bounding box center [1436, 96] width 21 height 21
click at [1352, 122] on div "New theme" at bounding box center [1364, 125] width 144 height 15
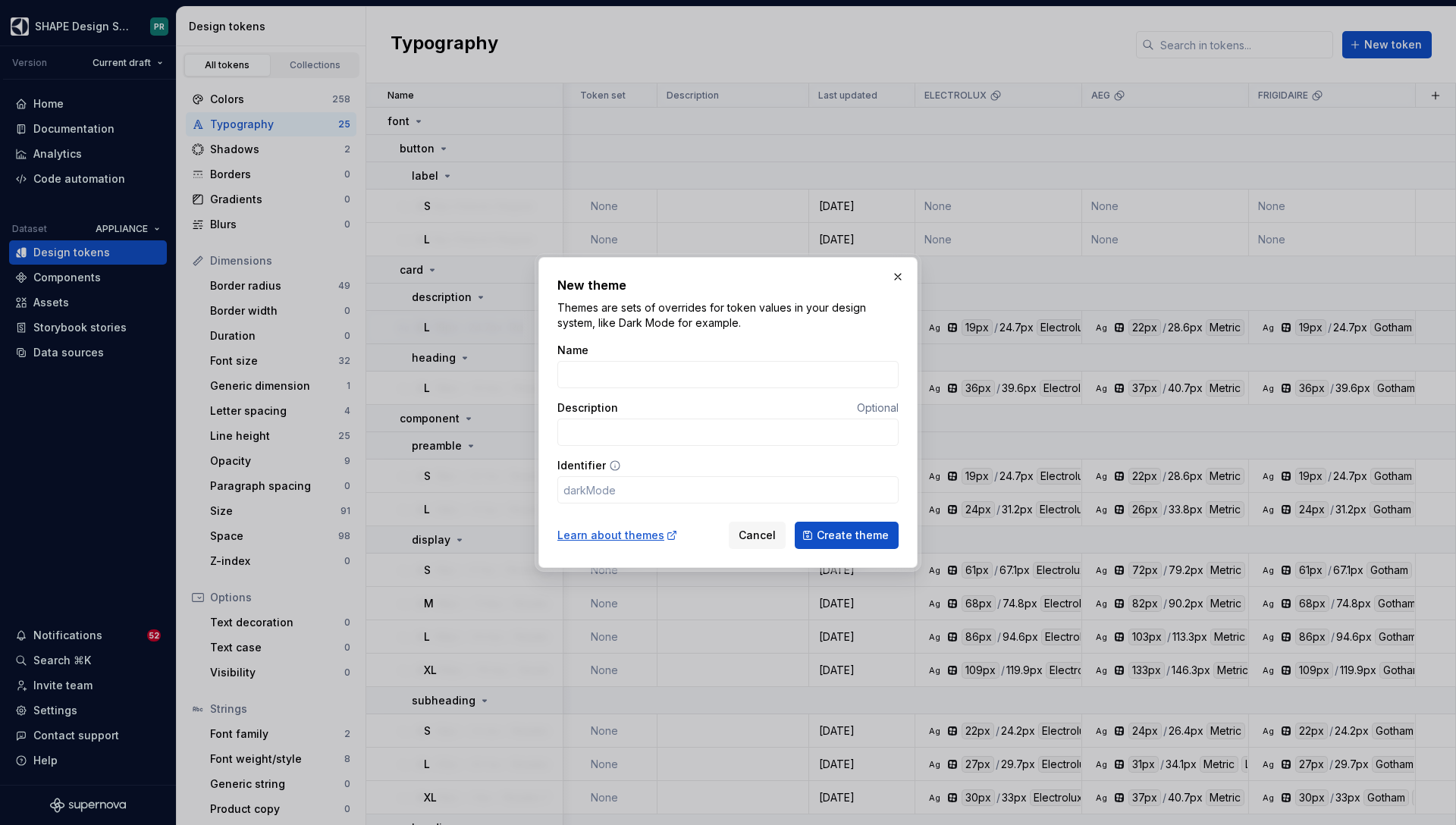
type input "MARVEL"
type input "marvel"
type input "MARVEL"
click at [897, 278] on button "button" at bounding box center [898, 277] width 21 height 21
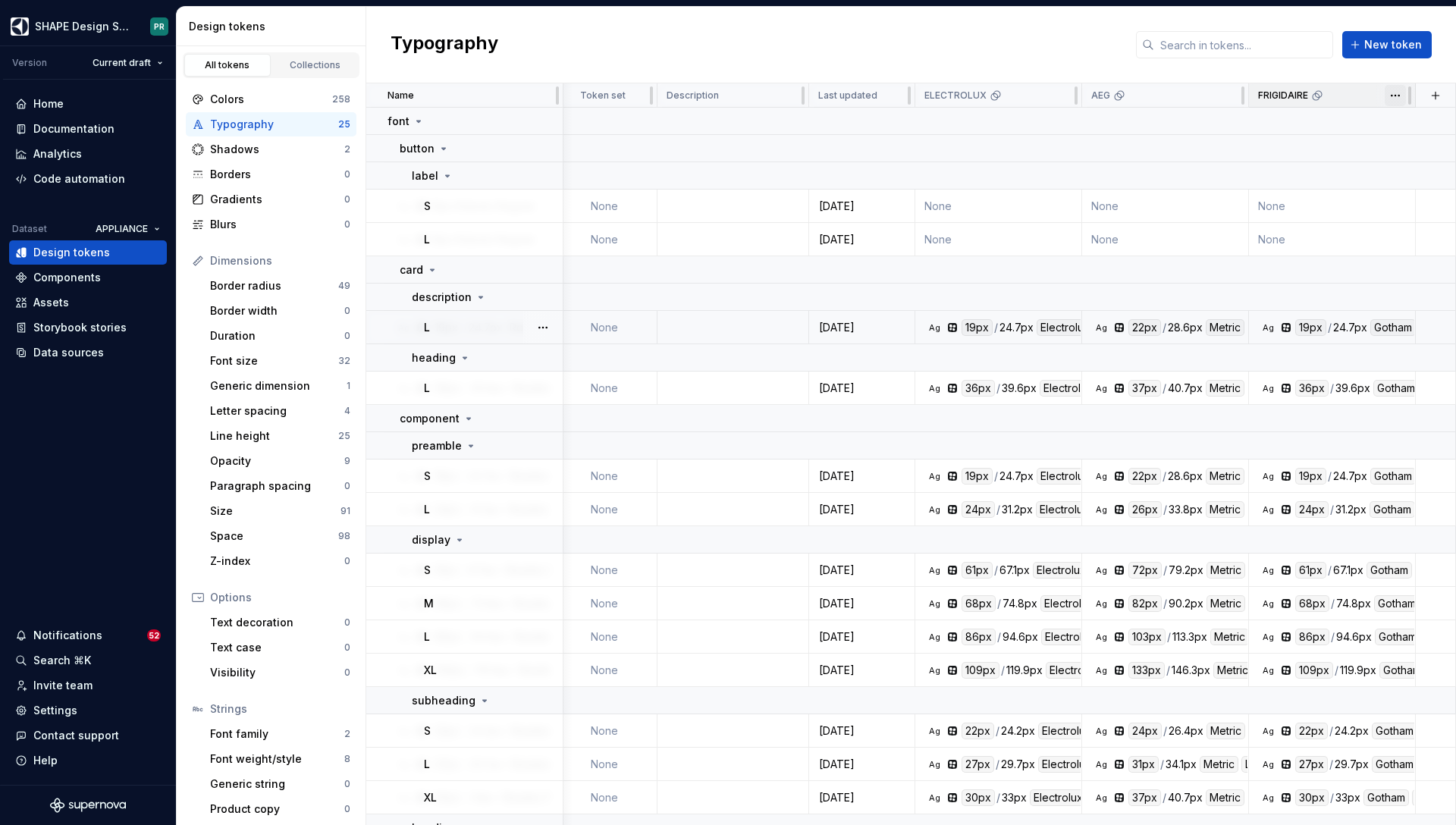
click at [1394, 101] on html "SHAPE Design System PR Version Current draft Home Documentation Analytics Code …" at bounding box center [728, 412] width 1456 height 825
click at [1380, 128] on span "Edit theme" at bounding box center [1396, 125] width 99 height 15
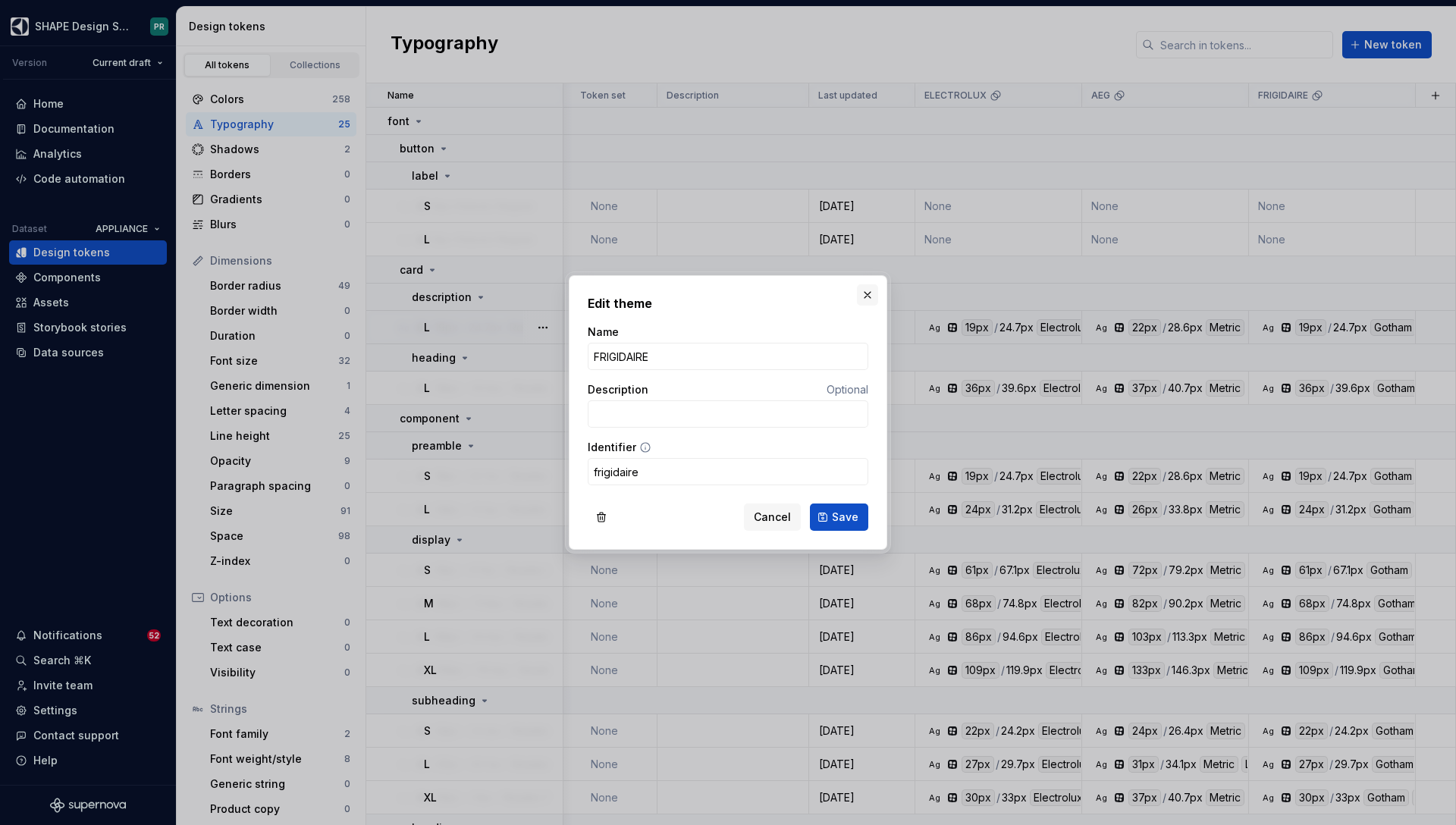
click at [864, 298] on button "button" at bounding box center [868, 295] width 21 height 21
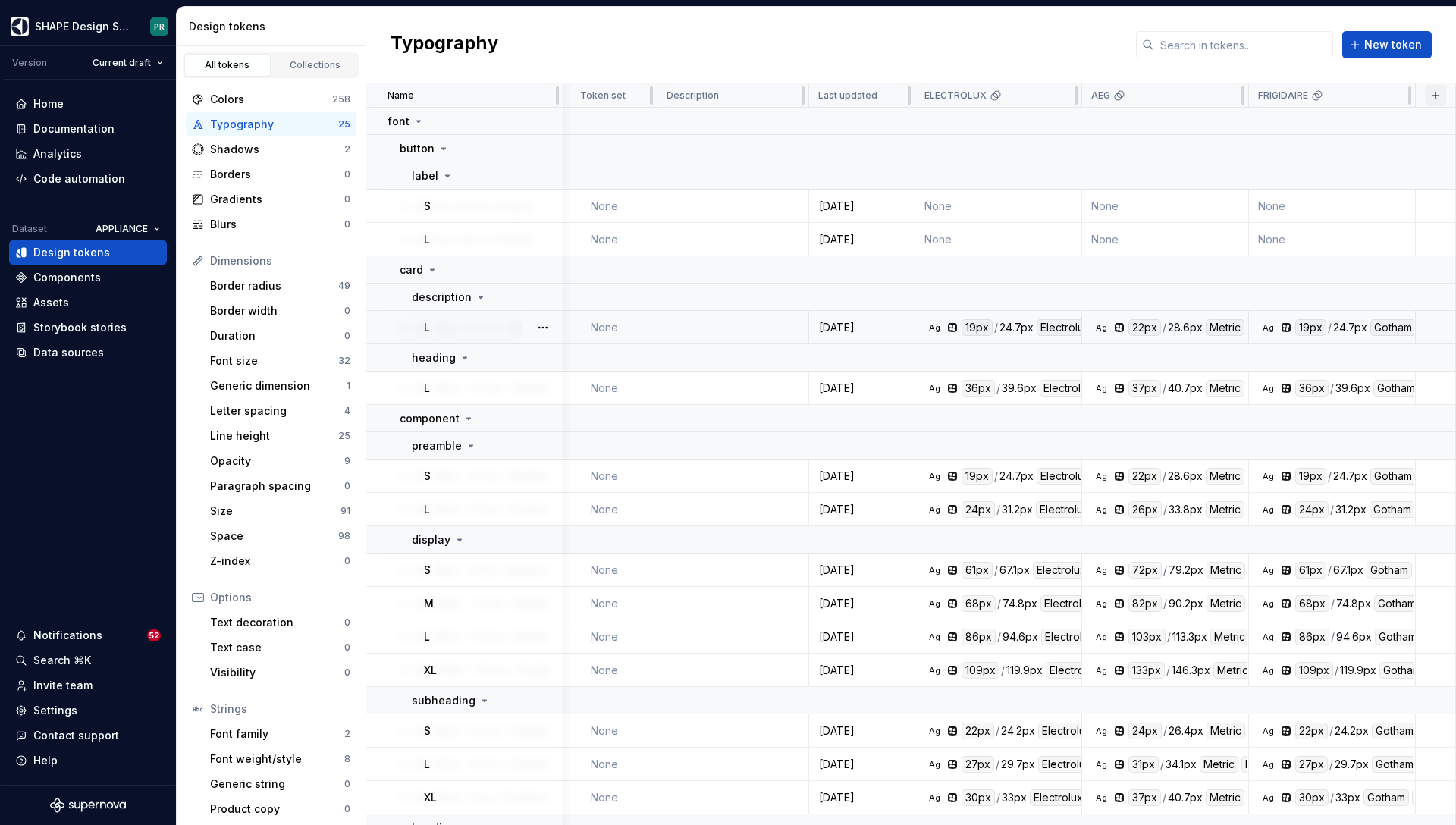
click at [1435, 91] on button "button" at bounding box center [1436, 96] width 21 height 21
click at [1357, 125] on div "New theme" at bounding box center [1364, 125] width 144 height 15
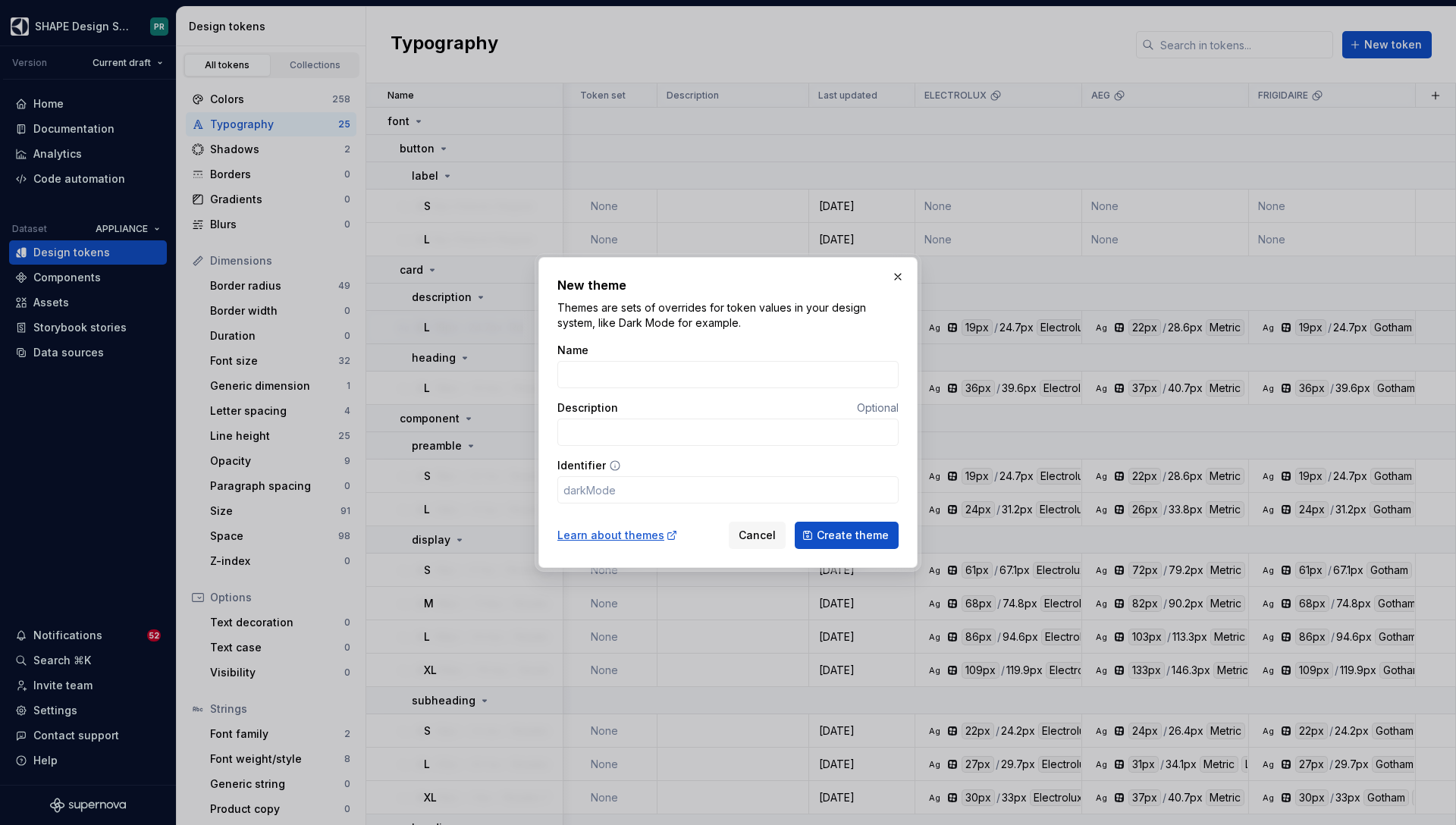
type input "MARVEL"
type input "marvel"
type input "MARVEL"
click at [839, 531] on span "Create theme" at bounding box center [853, 535] width 72 height 15
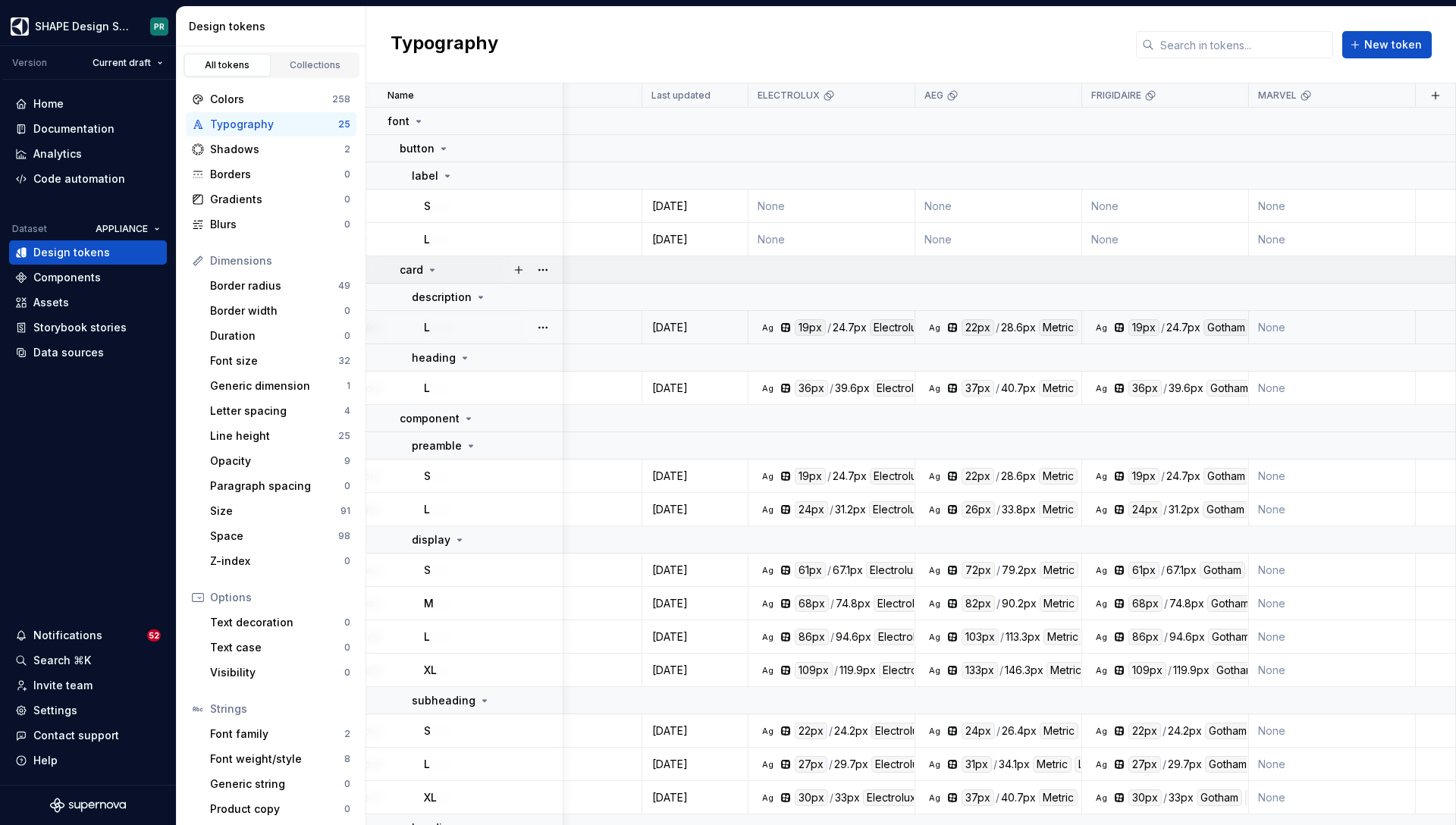
scroll to position [0, 346]
click at [1442, 96] on button "button" at bounding box center [1436, 96] width 21 height 21
click at [1344, 121] on div "New theme" at bounding box center [1322, 125] width 60 height 15
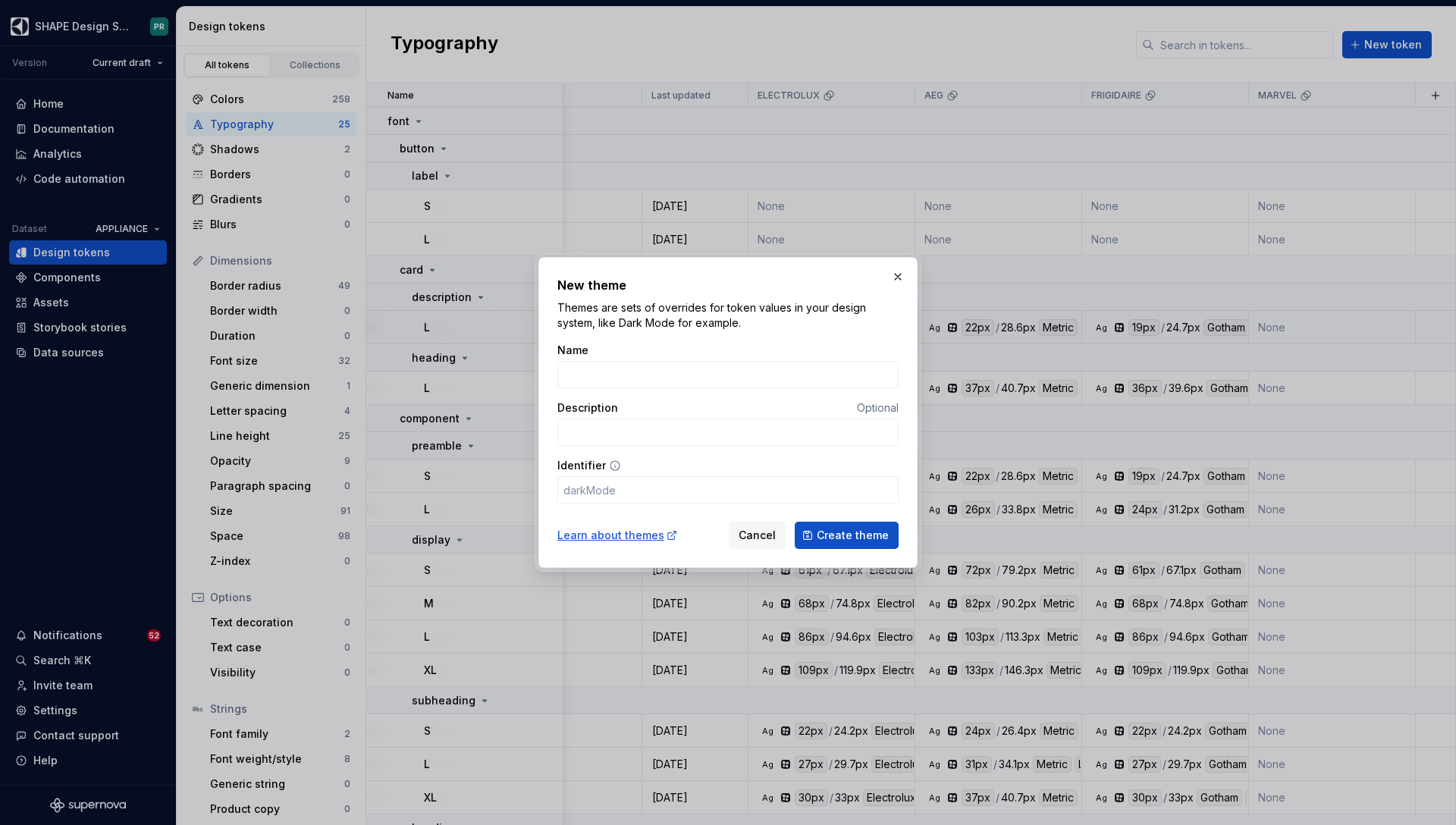
type input "7.8INCH1280X400"
type input "inch1280x400"
type input "7.8INCH1280X400"
click at [863, 537] on span "Create theme" at bounding box center [853, 535] width 72 height 15
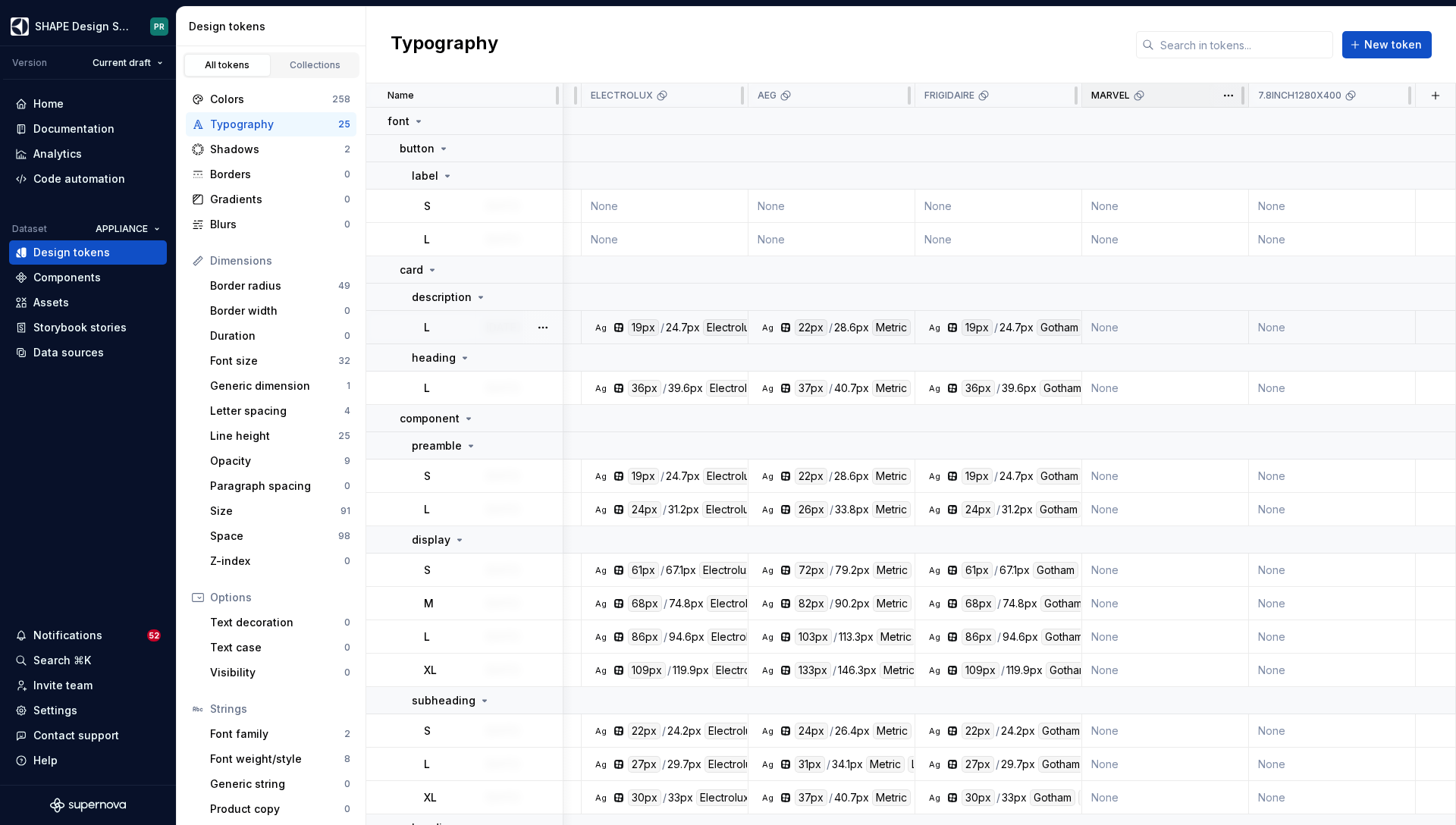
scroll to position [0, 512]
click at [1433, 97] on button "button" at bounding box center [1436, 96] width 21 height 21
click at [1334, 124] on div "New theme" at bounding box center [1322, 125] width 60 height 15
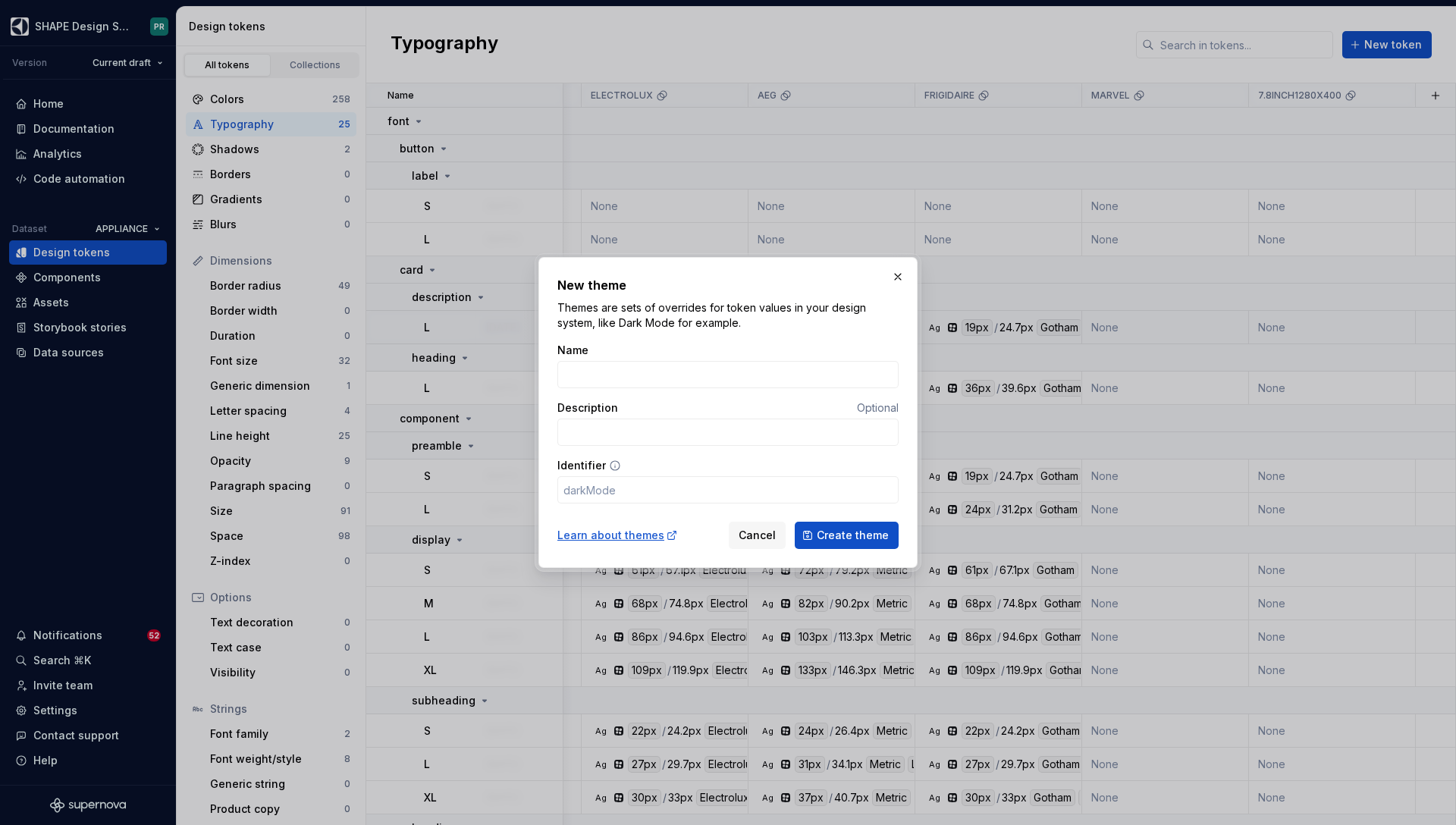
type input "4.3INCH480X272"
type input "inch480x272"
type input "4.3INCH480X272"
click at [869, 534] on span "Create theme" at bounding box center [853, 535] width 72 height 15
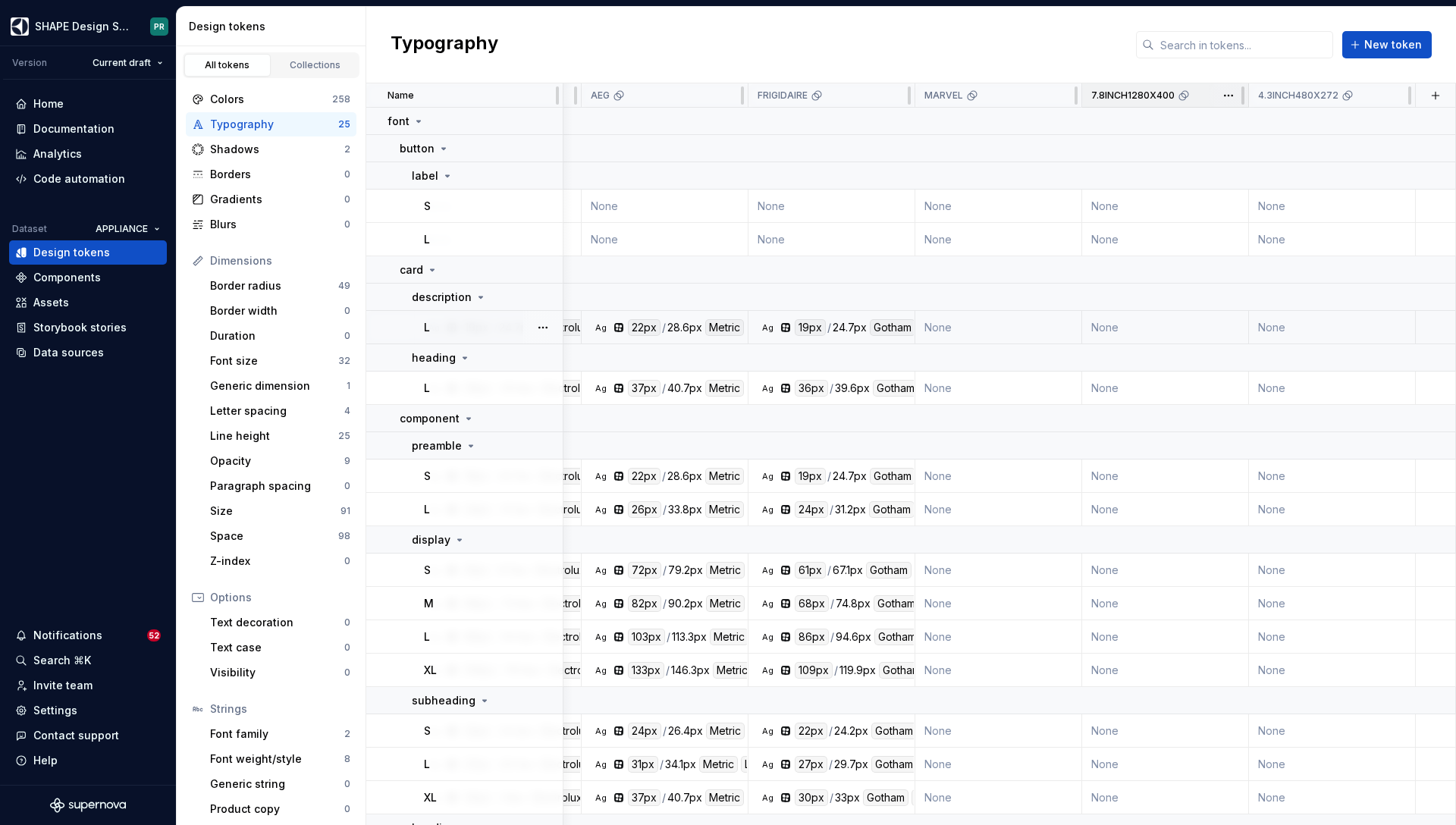
scroll to position [0, 680]
click at [1435, 96] on button "button" at bounding box center [1436, 96] width 21 height 21
click at [1346, 128] on div "New theme" at bounding box center [1322, 125] width 60 height 15
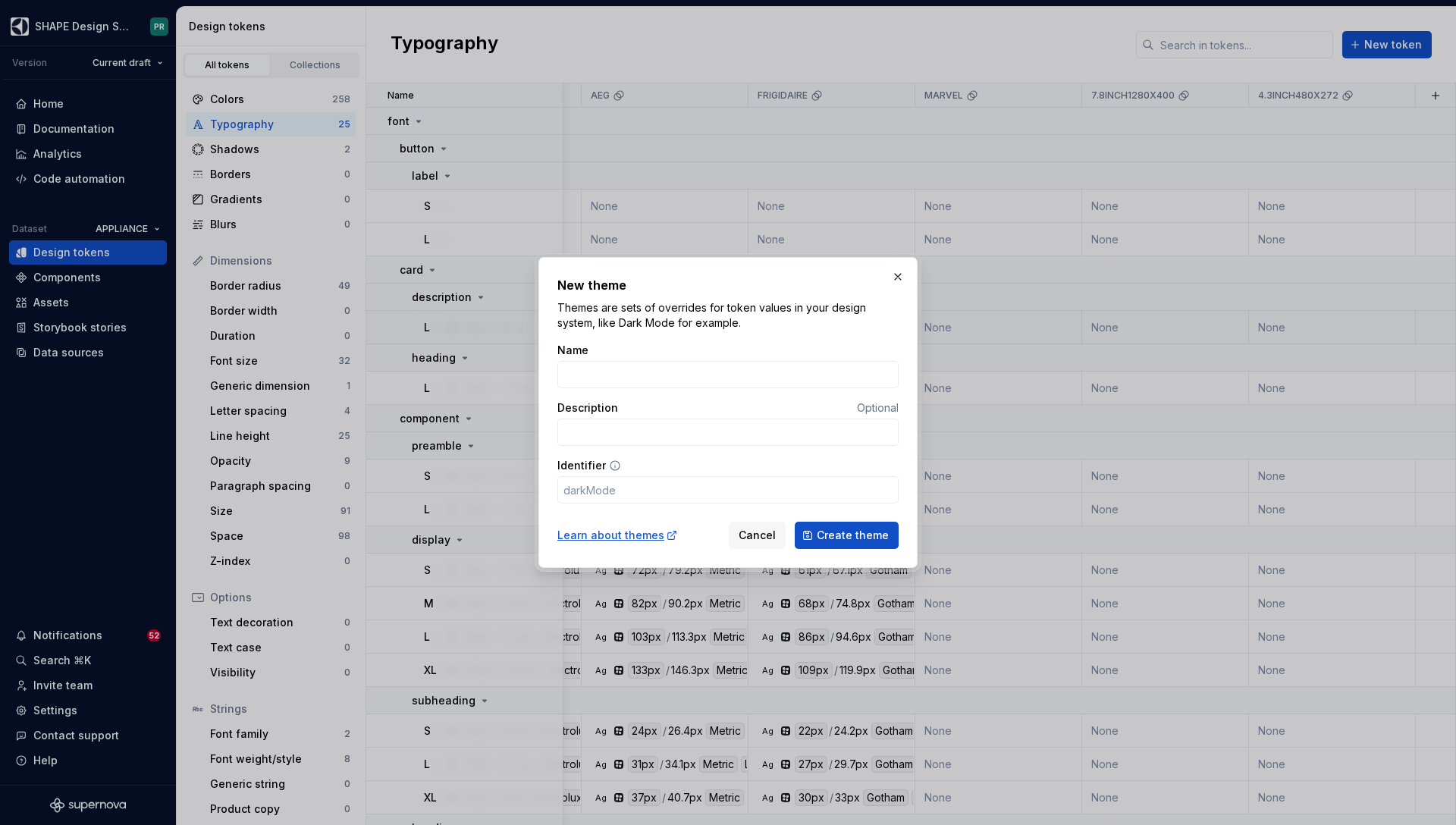
type input "2.8INCH320X240"
type input "inch320x240"
type input "2.8INCH320X240"
click at [869, 534] on span "Create theme" at bounding box center [853, 535] width 72 height 15
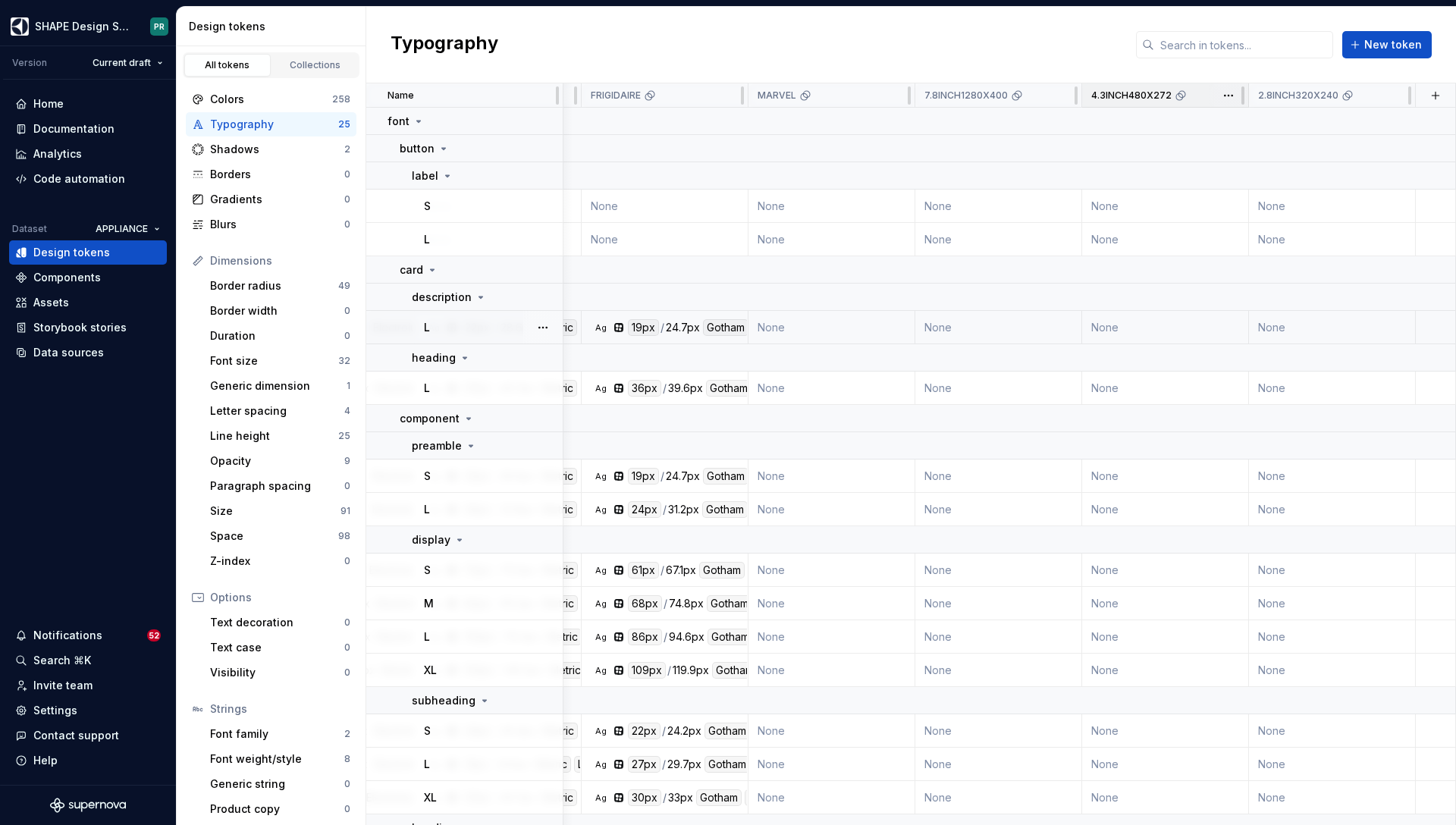
scroll to position [0, 847]
click at [1438, 96] on button "button" at bounding box center [1436, 96] width 21 height 21
click at [1329, 121] on div "New theme" at bounding box center [1322, 125] width 60 height 15
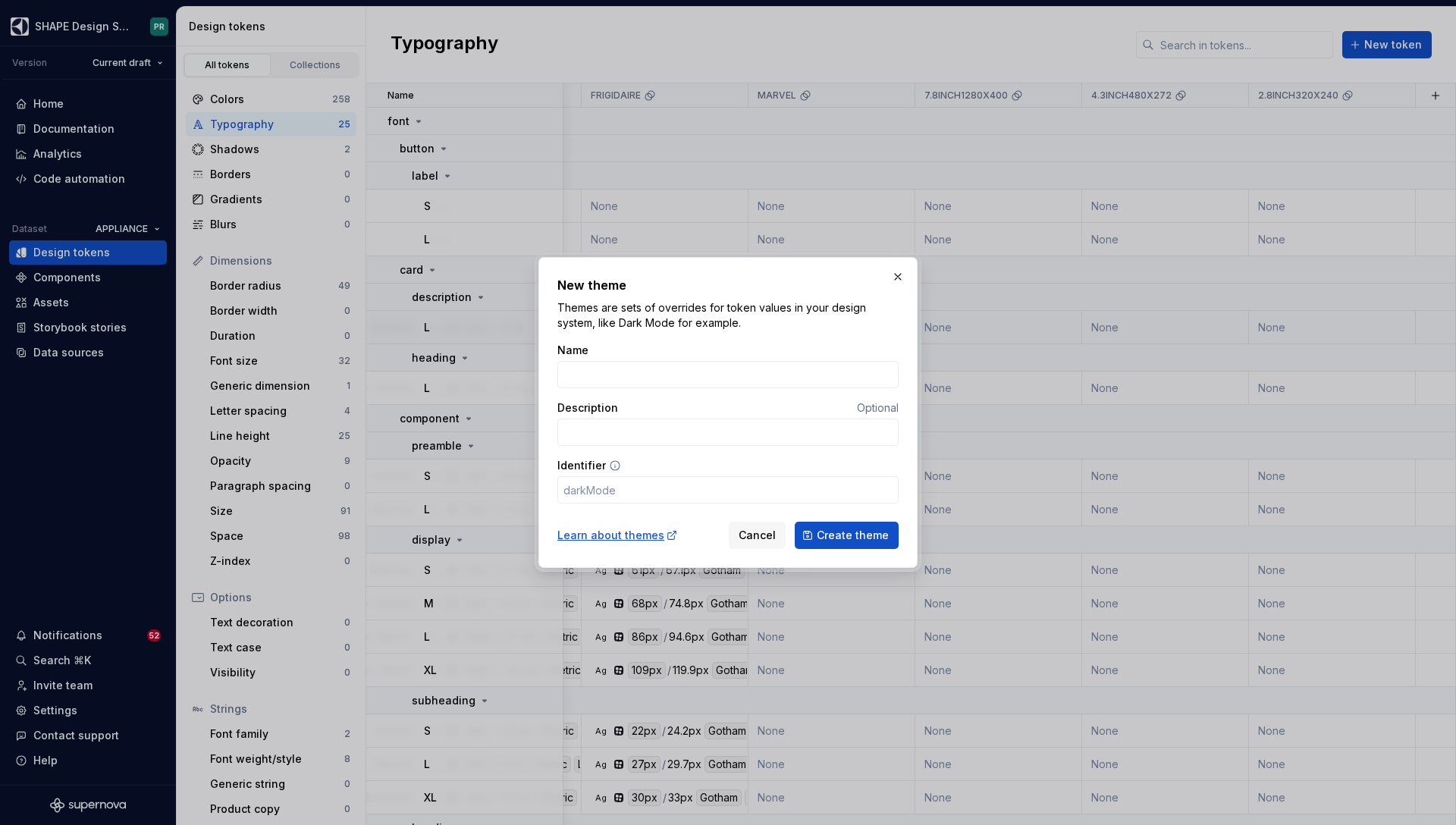
type input "2.9INCH960X376"
type input "inch960x376"
type input "2.9INCH960X376"
click at [857, 530] on span "Create theme" at bounding box center [853, 535] width 72 height 15
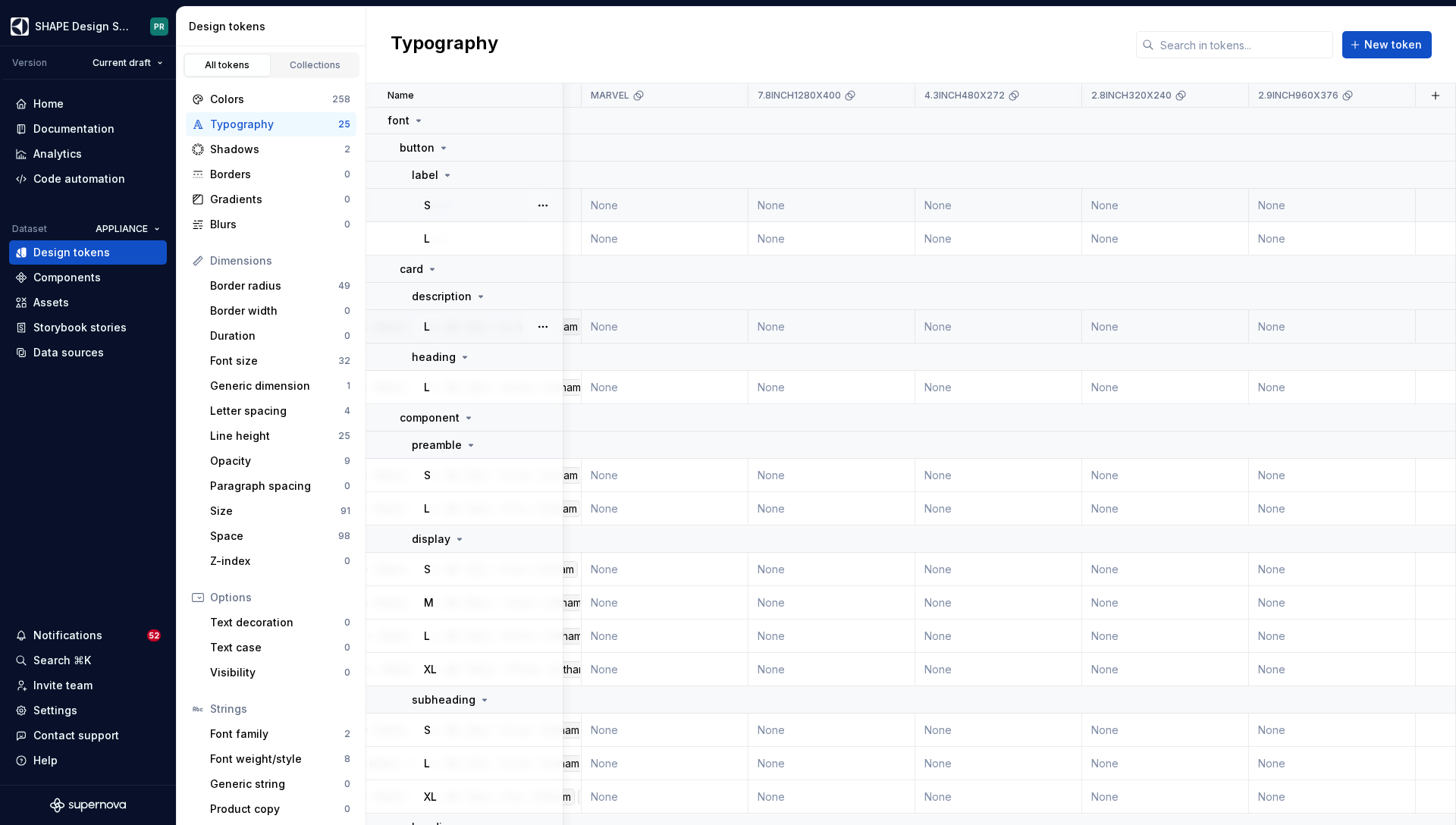
scroll to position [0, 1013]
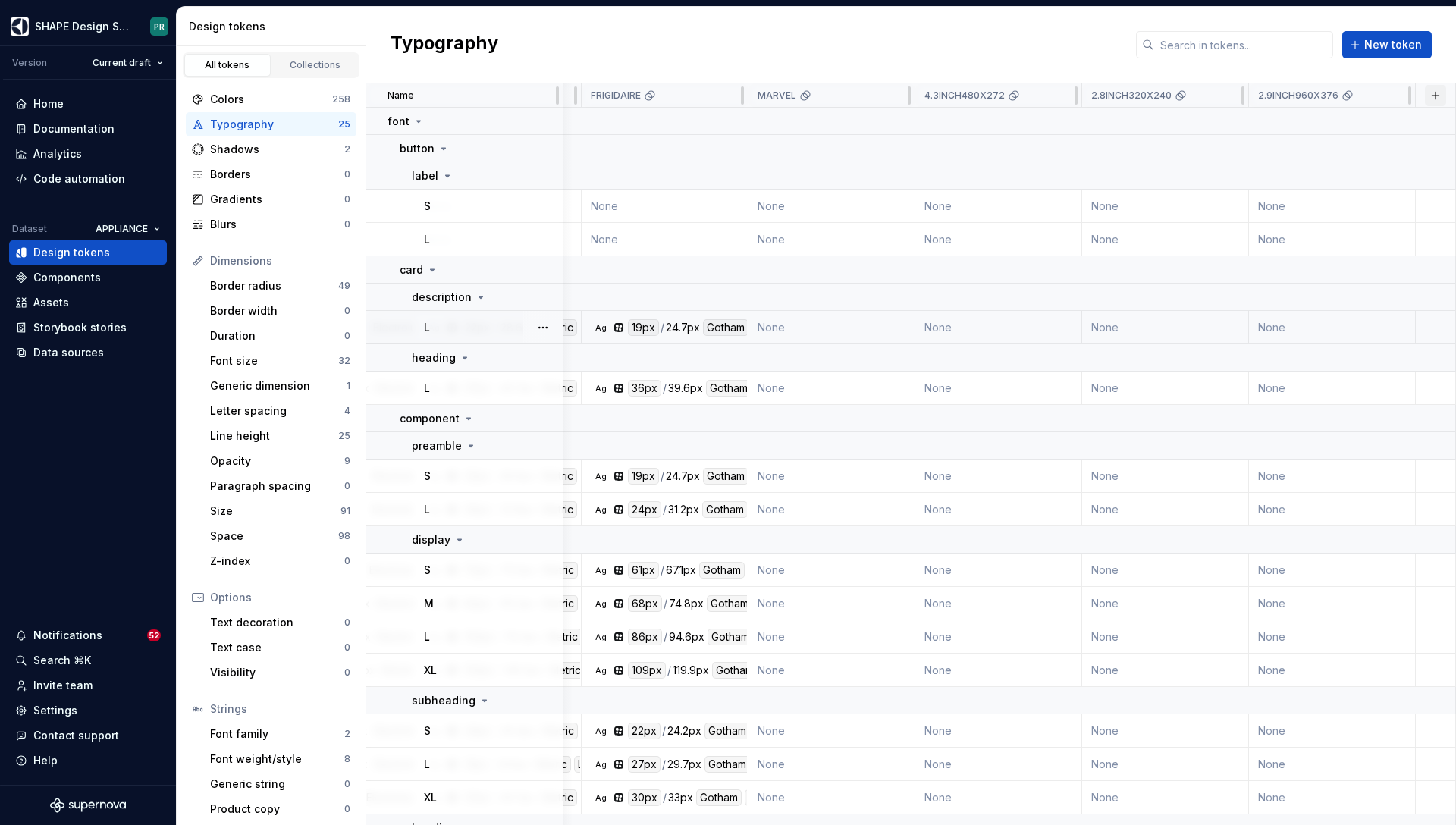
click at [1433, 92] on button "button" at bounding box center [1436, 96] width 21 height 21
click at [1348, 117] on div "New theme" at bounding box center [1322, 125] width 60 height 15
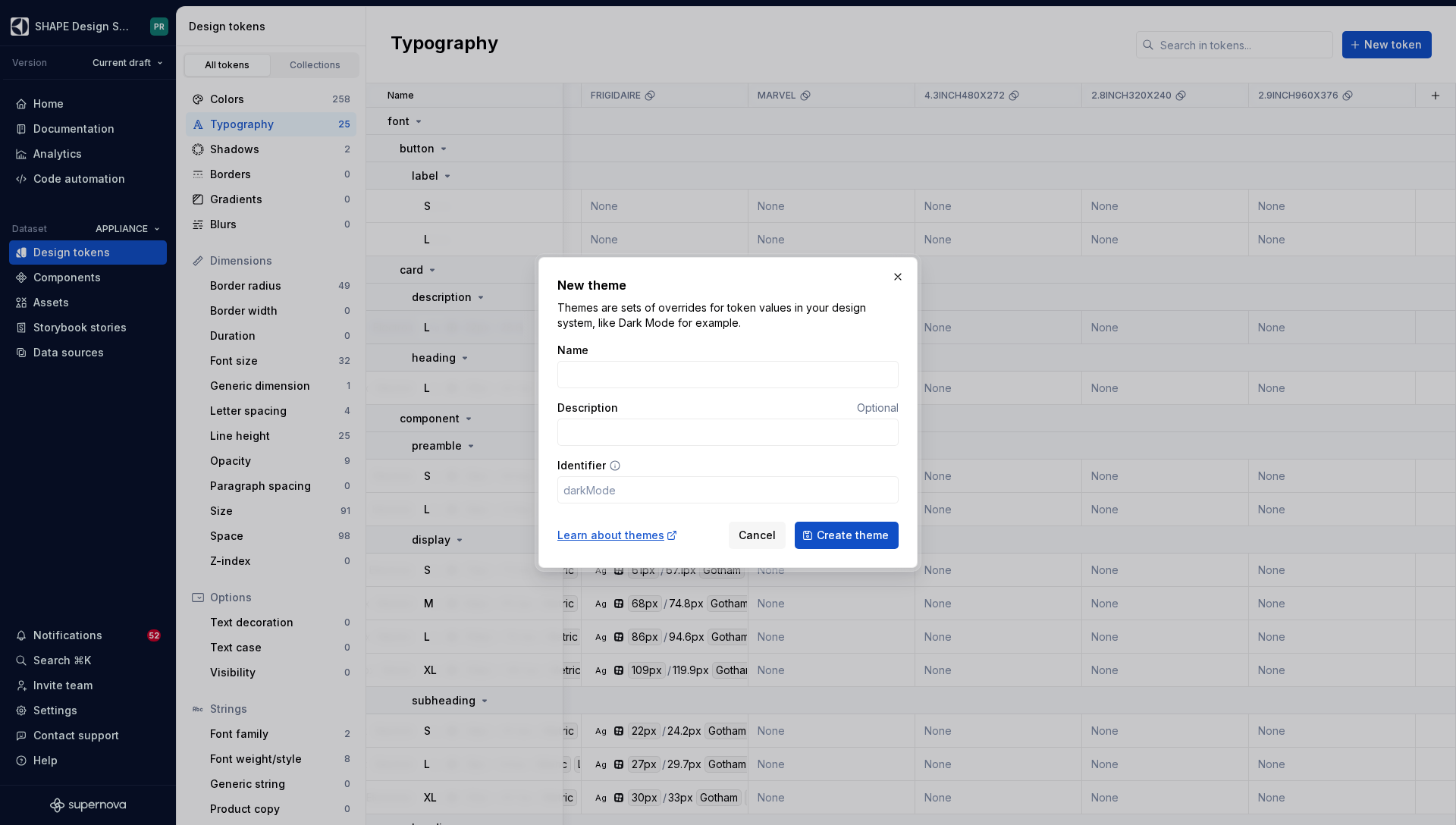
type input "DEFAULT"
type input "default"
type input "DEFAULT"
click at [842, 541] on span "Create theme" at bounding box center [853, 535] width 72 height 15
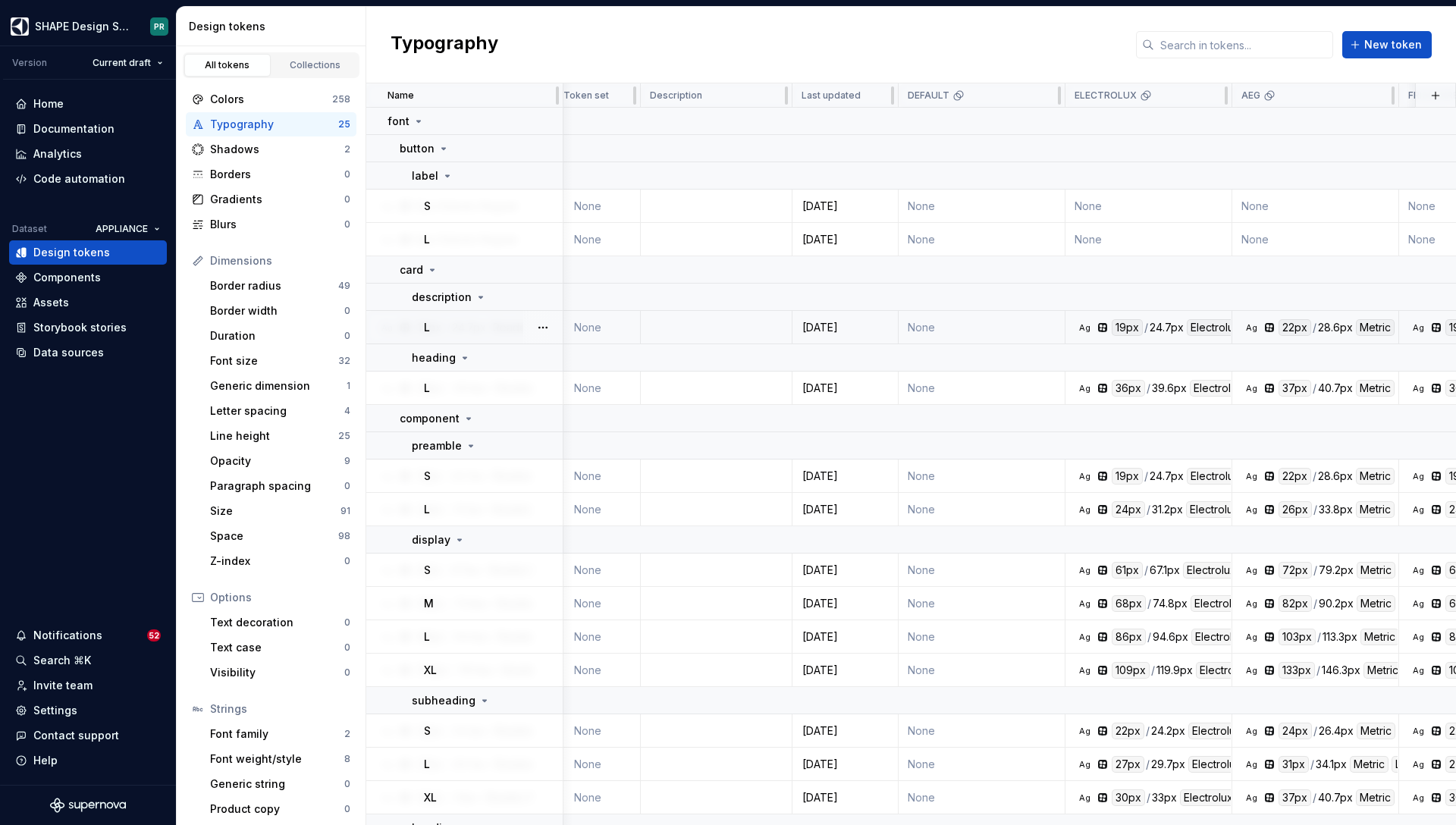
scroll to position [0, 0]
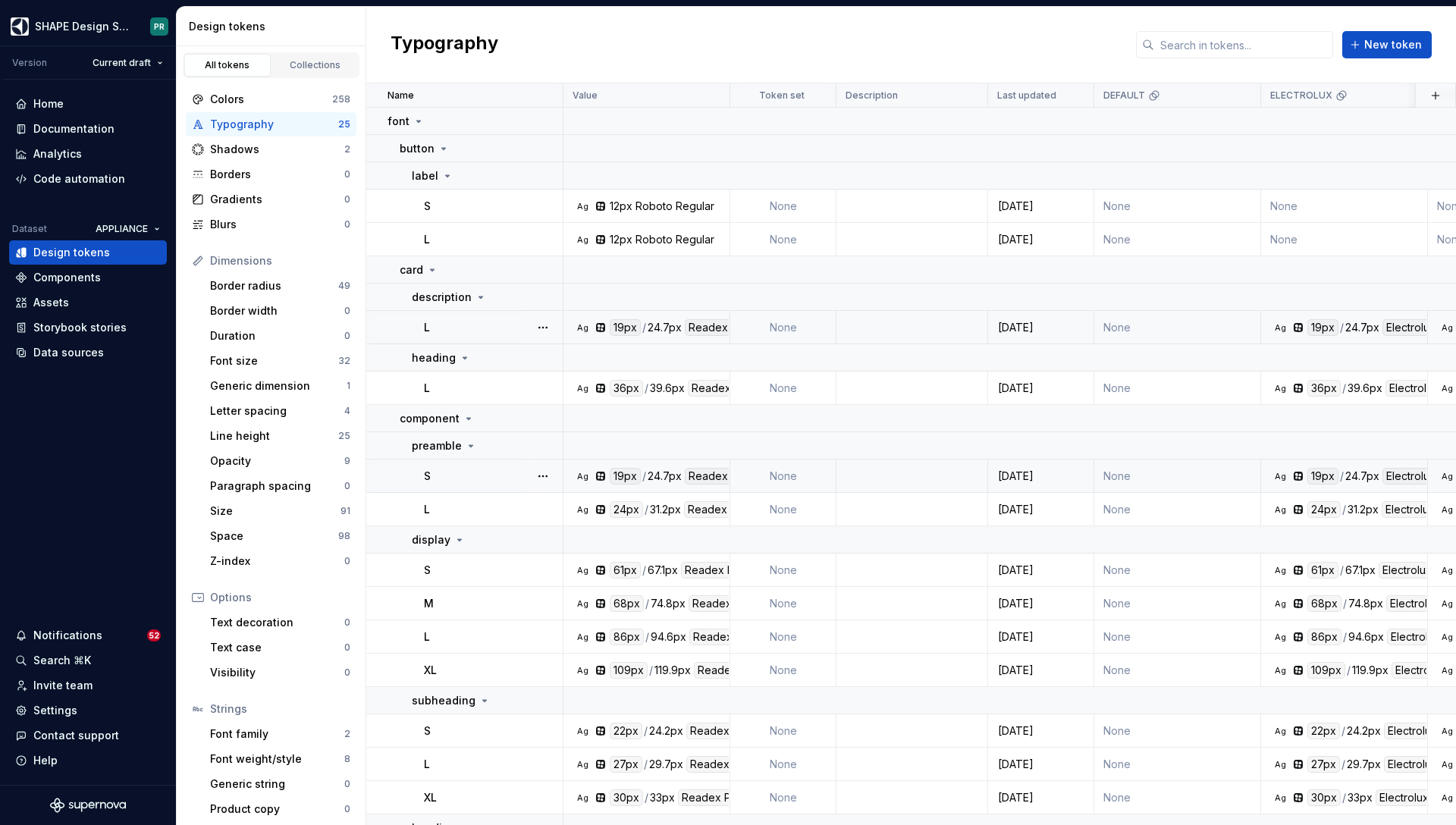
drag, startPoint x: 1202, startPoint y: 94, endPoint x: 593, endPoint y: 489, distance: 725.9
